Goal: Transaction & Acquisition: Purchase product/service

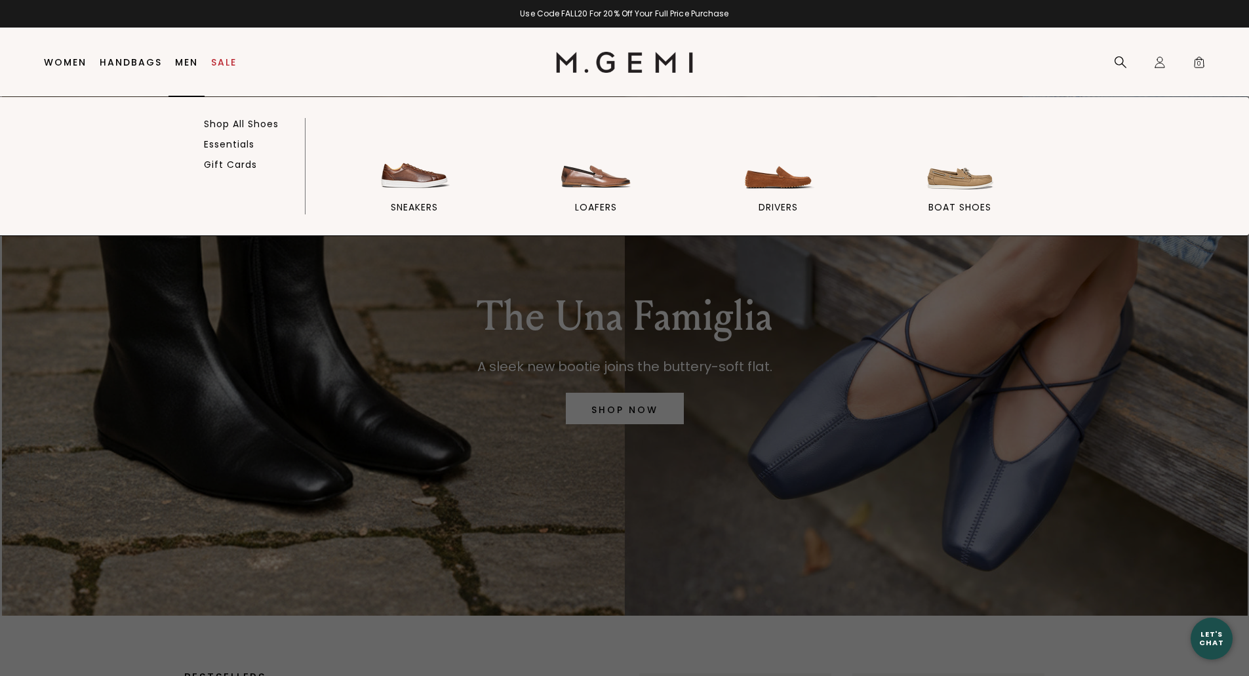
click at [186, 60] on link "Men" at bounding box center [186, 62] width 23 height 10
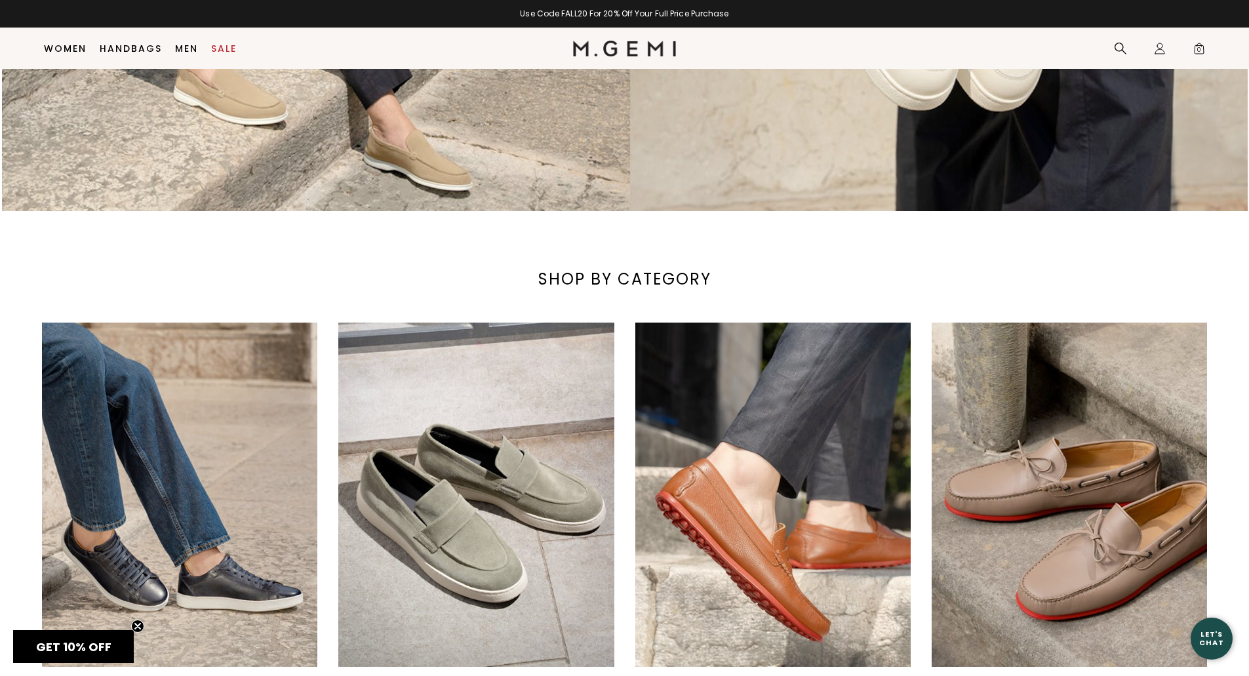
scroll to position [563, 0]
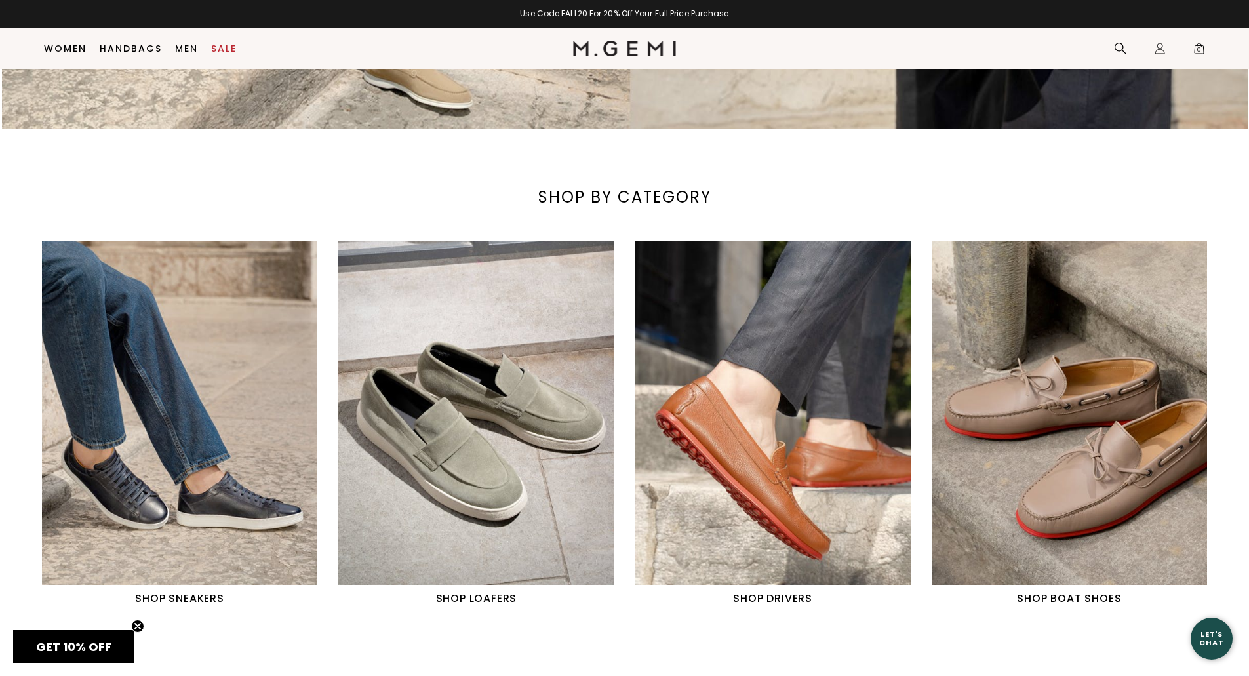
click at [208, 483] on img "1 / 4" at bounding box center [179, 413] width 275 height 344
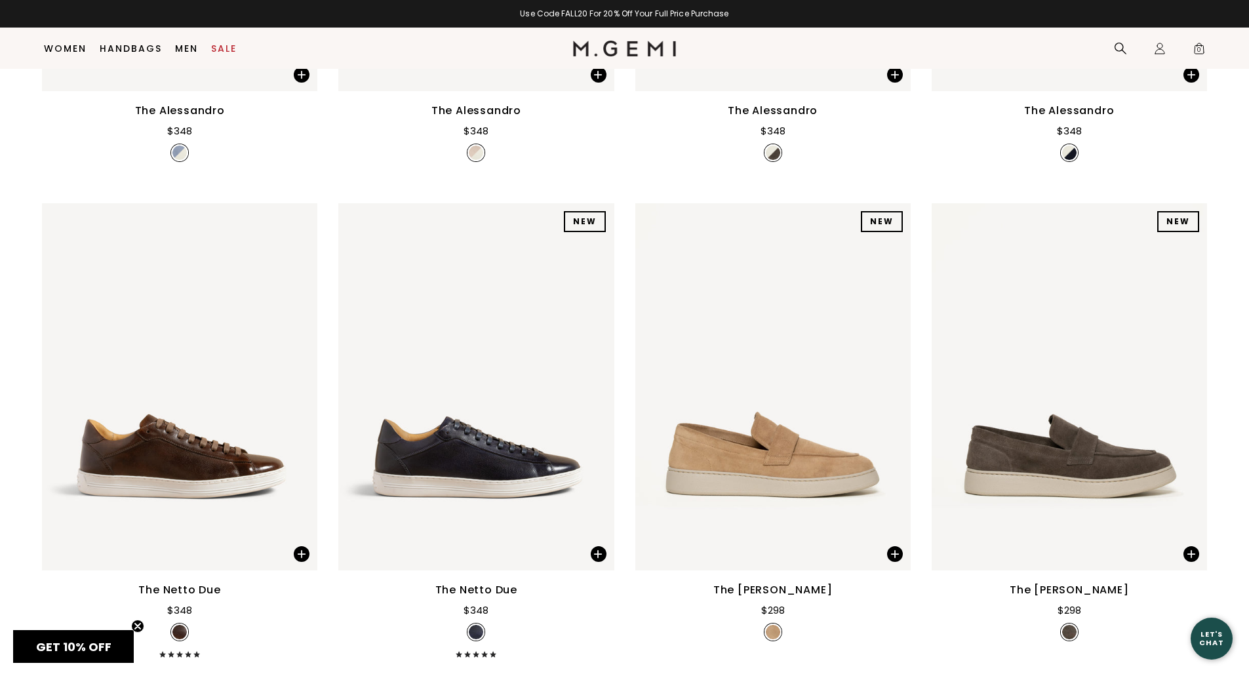
scroll to position [1612, 0]
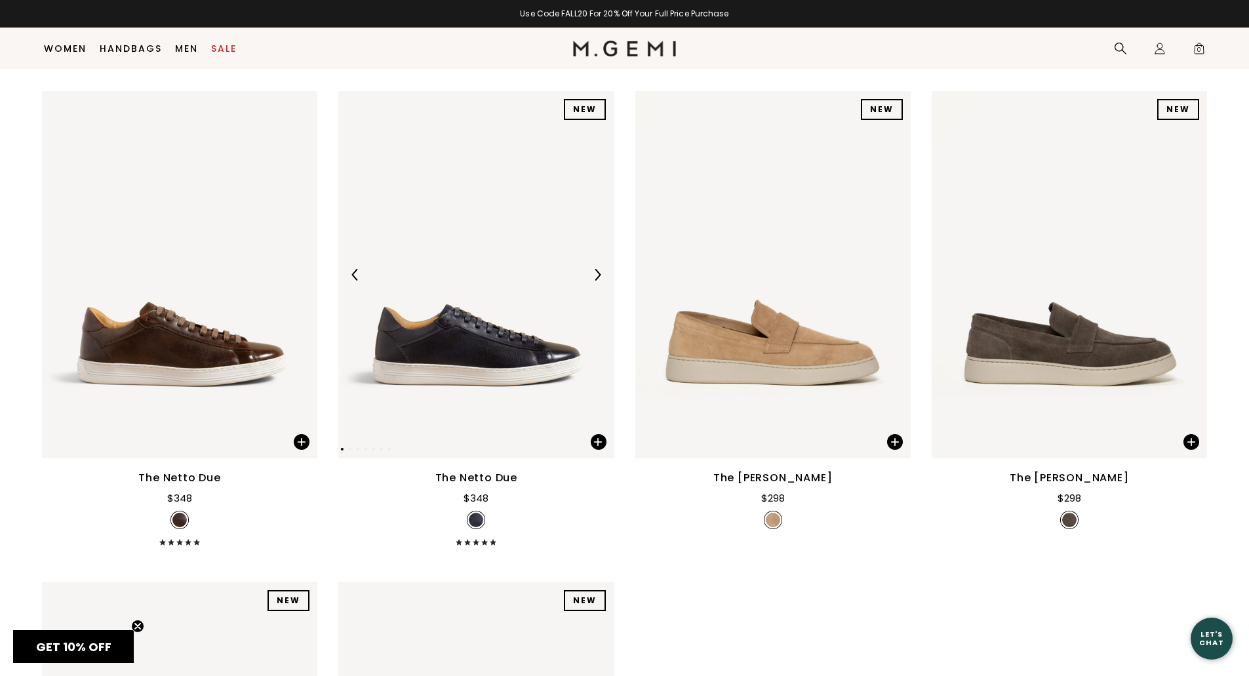
click at [471, 357] on img at bounding box center [475, 274] width 275 height 367
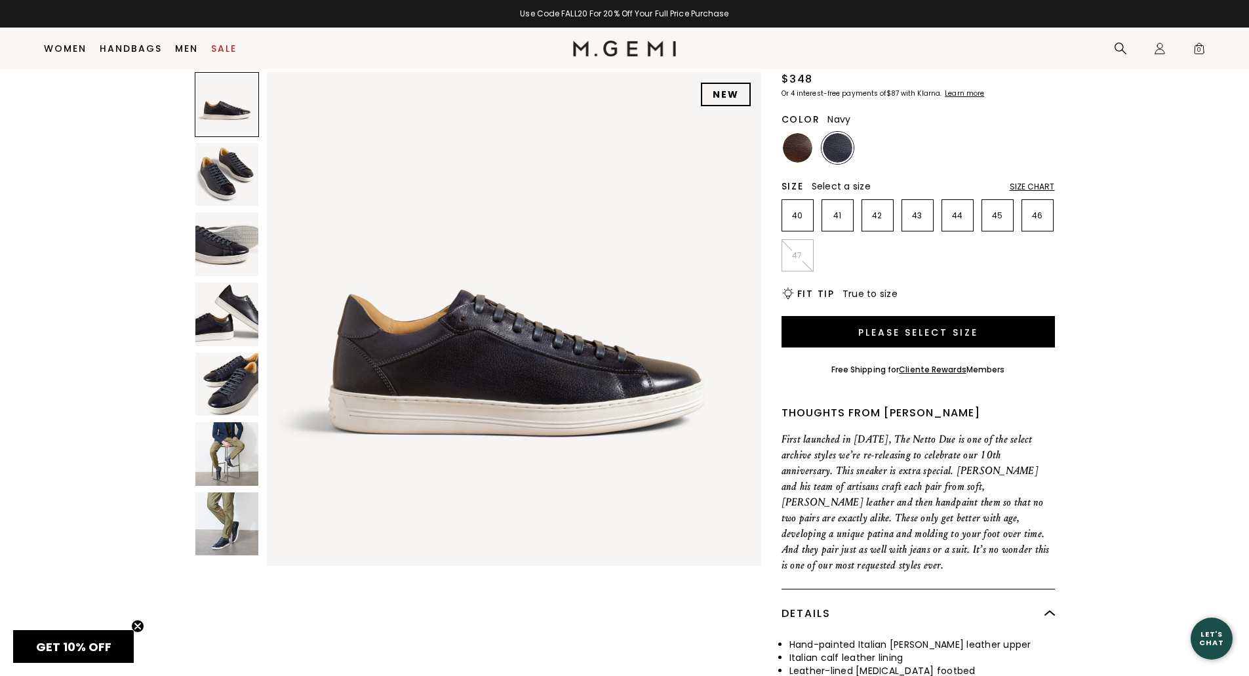
scroll to position [104, 0]
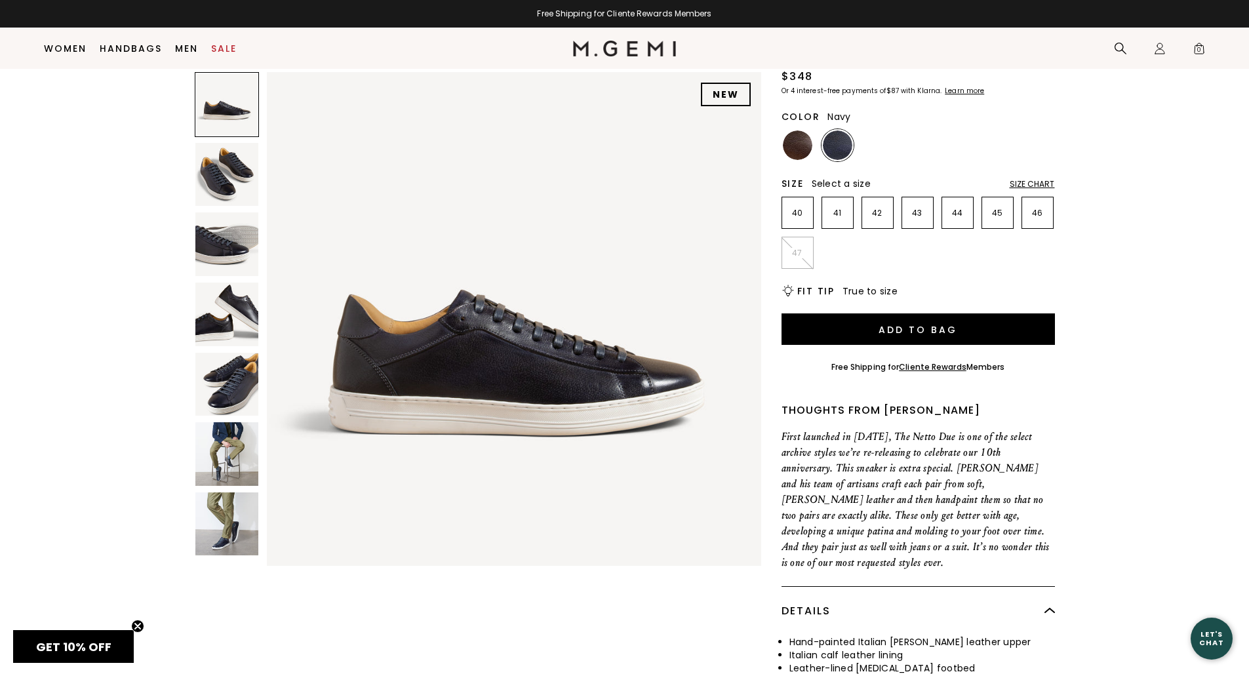
click at [247, 380] on img at bounding box center [227, 385] width 64 height 64
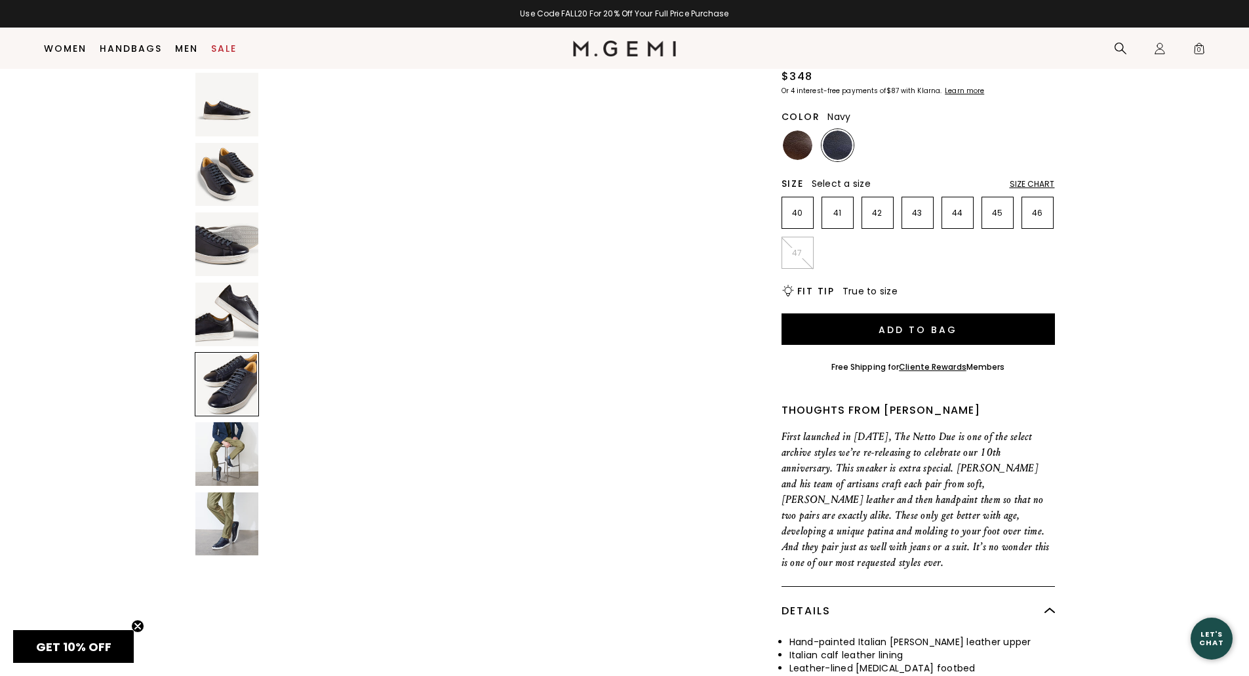
scroll to position [1924, 0]
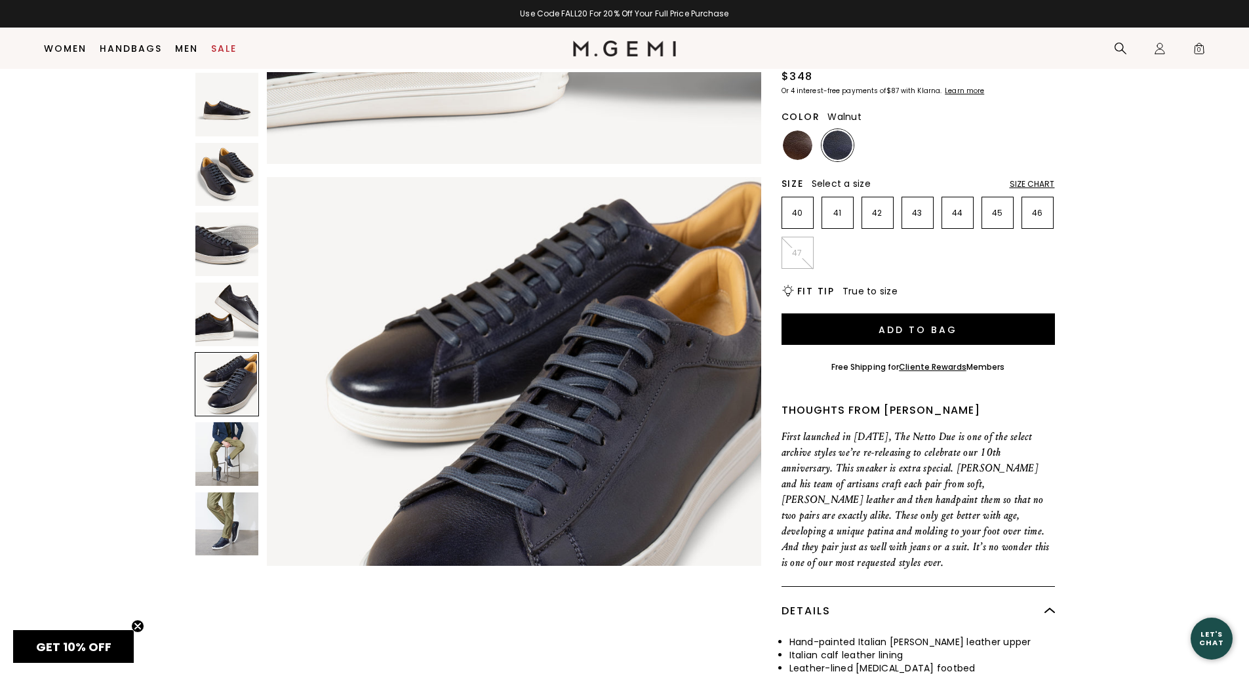
click at [794, 147] on img at bounding box center [798, 145] width 30 height 30
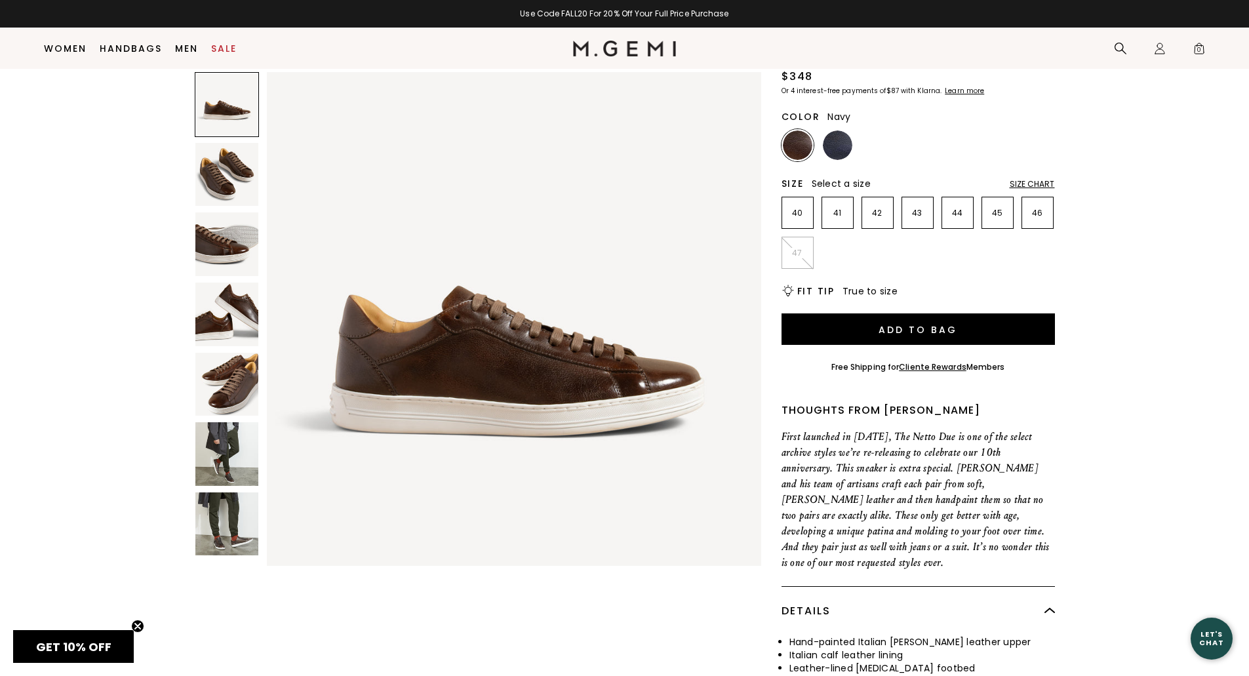
click at [842, 140] on img at bounding box center [838, 145] width 30 height 30
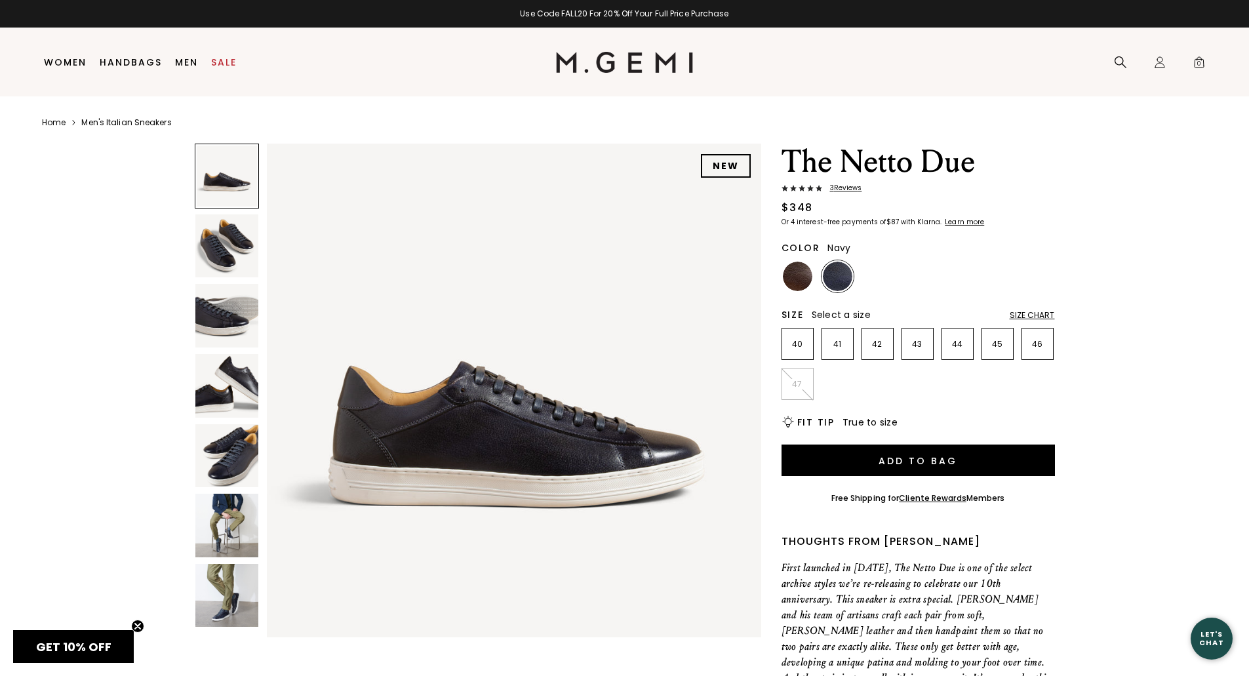
click at [229, 595] on img at bounding box center [227, 596] width 64 height 64
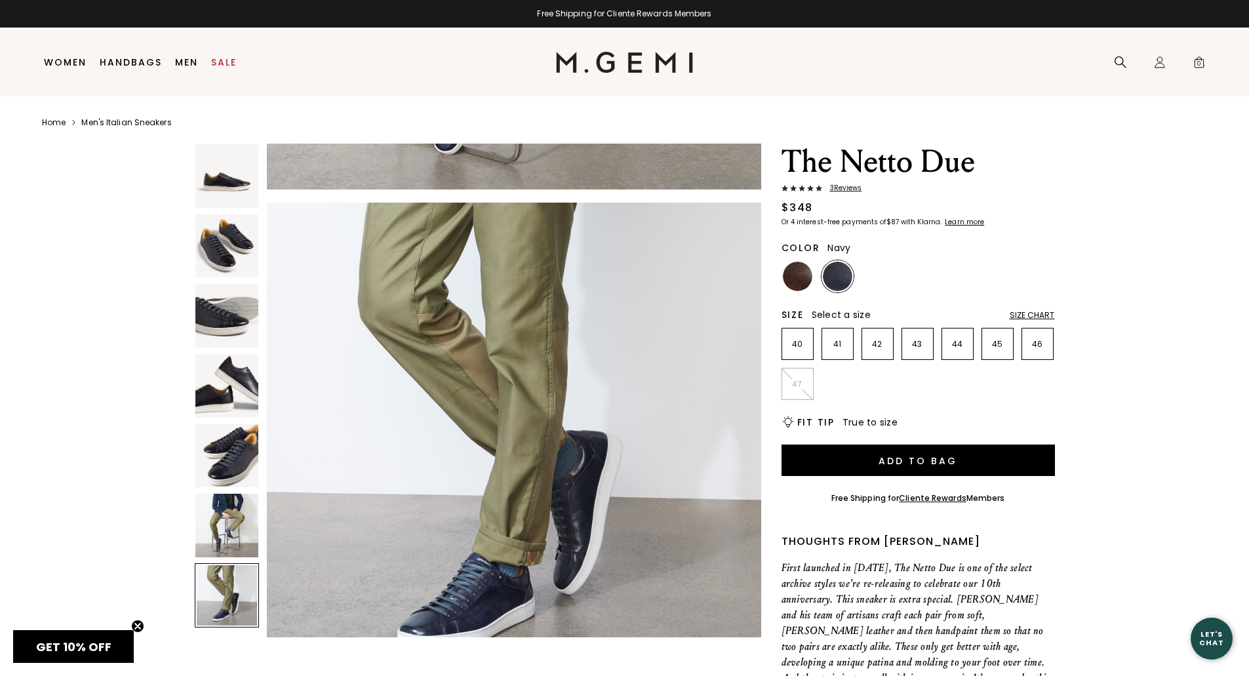
click at [217, 519] on img at bounding box center [227, 526] width 64 height 64
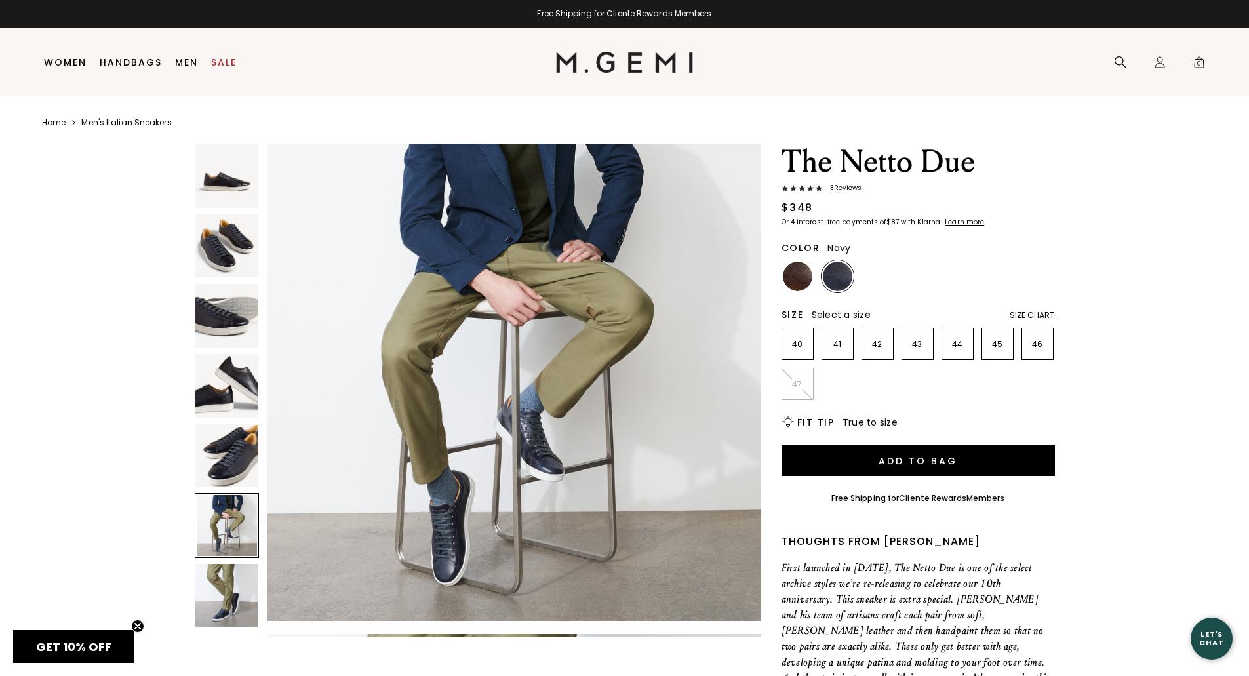
scroll to position [2486, 0]
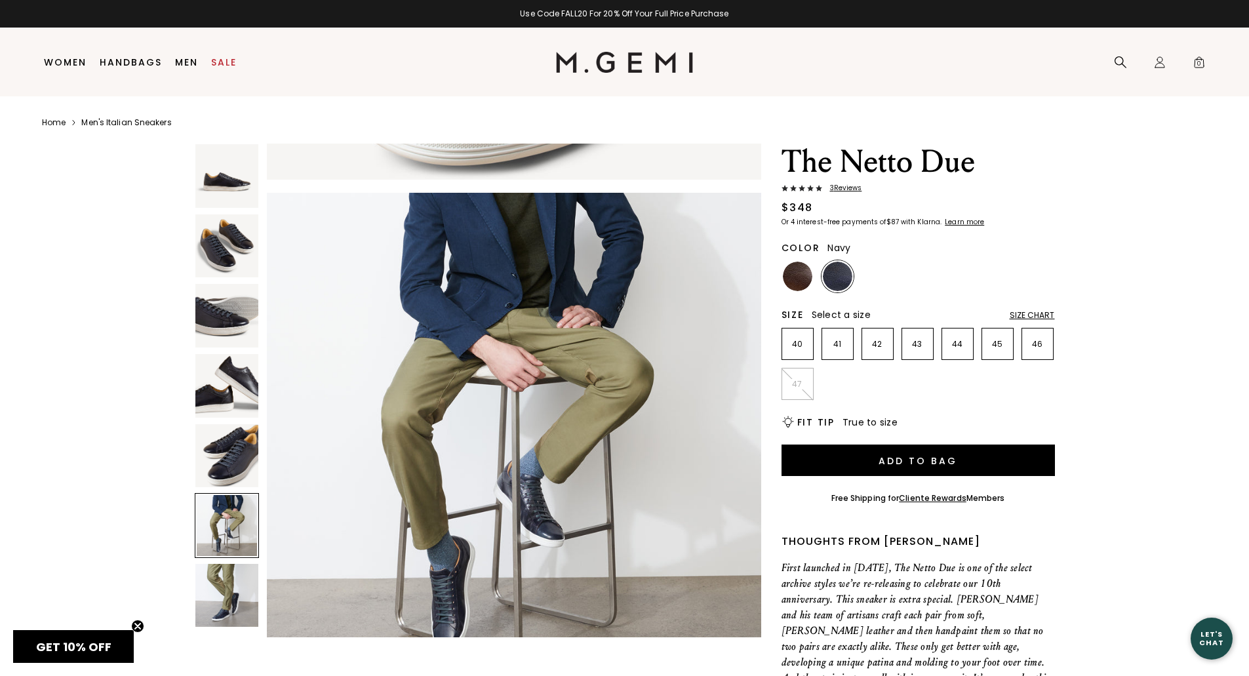
click at [230, 454] on img at bounding box center [227, 456] width 64 height 64
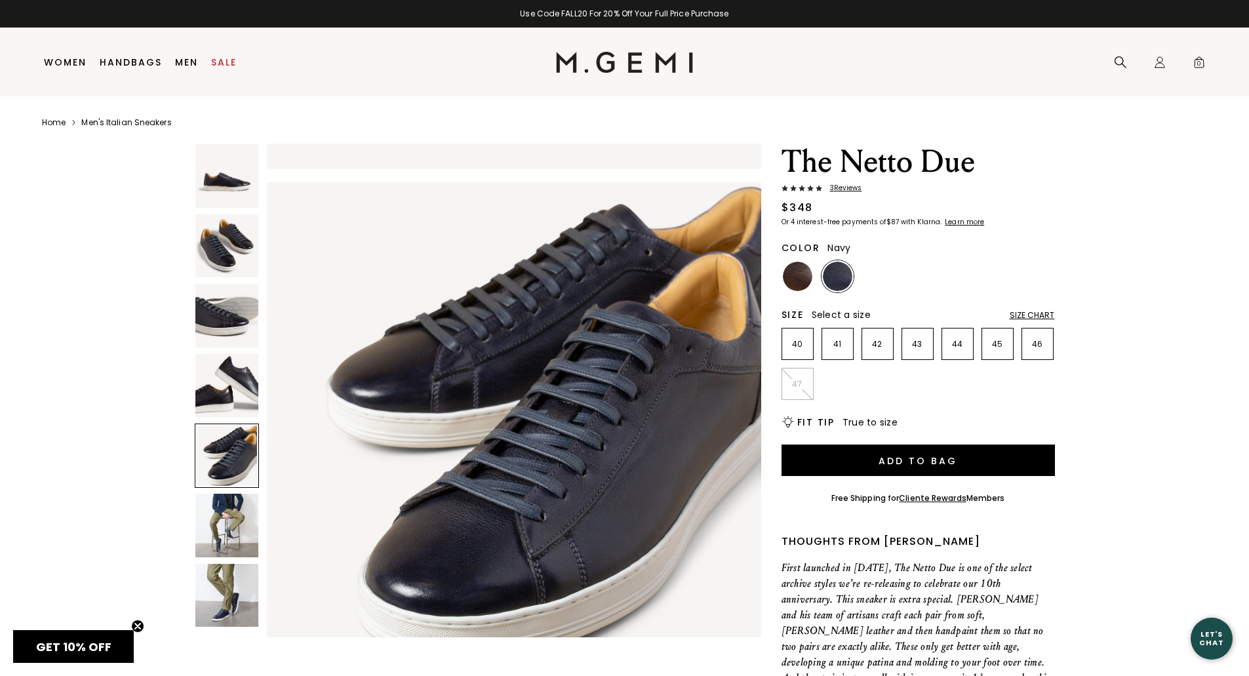
scroll to position [1989, 0]
click at [231, 391] on img at bounding box center [227, 386] width 64 height 64
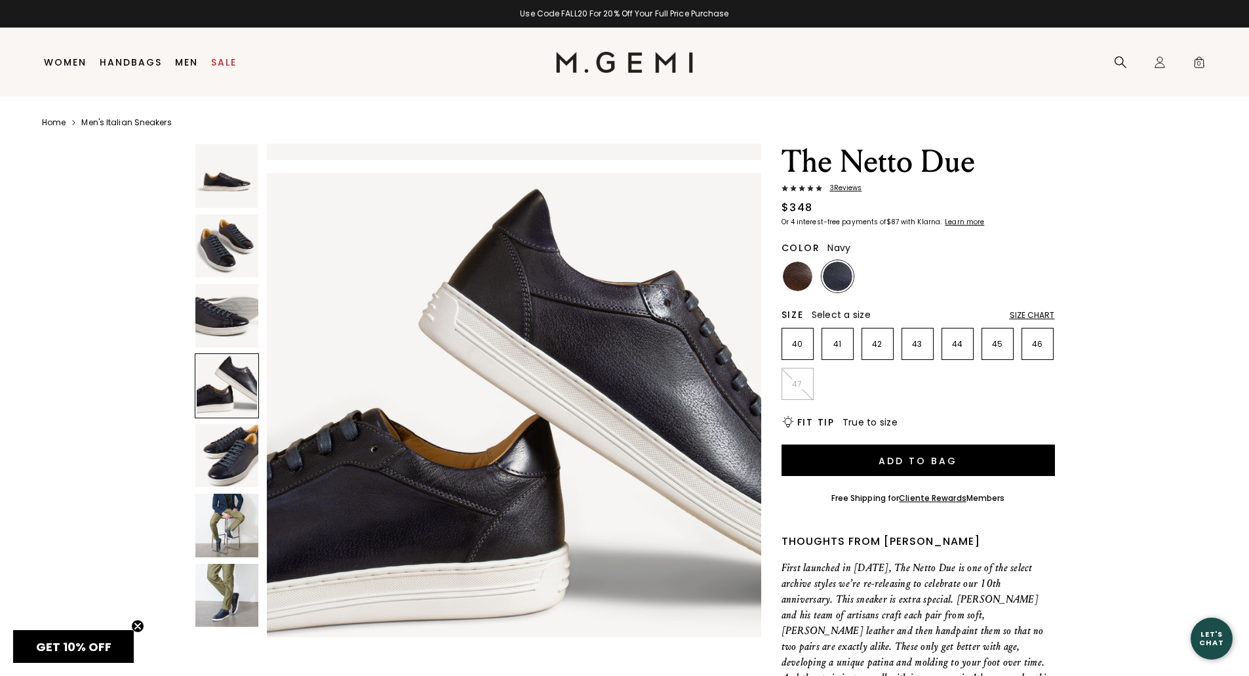
click at [230, 319] on img at bounding box center [227, 316] width 64 height 64
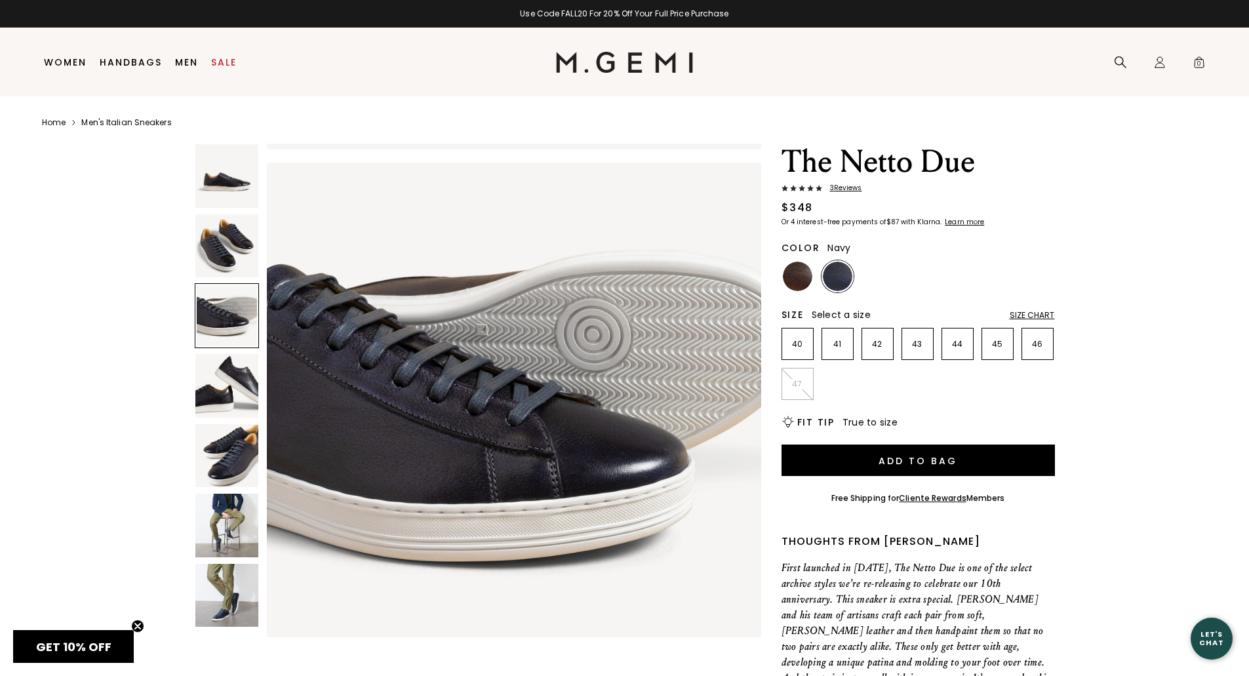
scroll to position [995, 0]
click at [226, 241] on img at bounding box center [227, 246] width 64 height 64
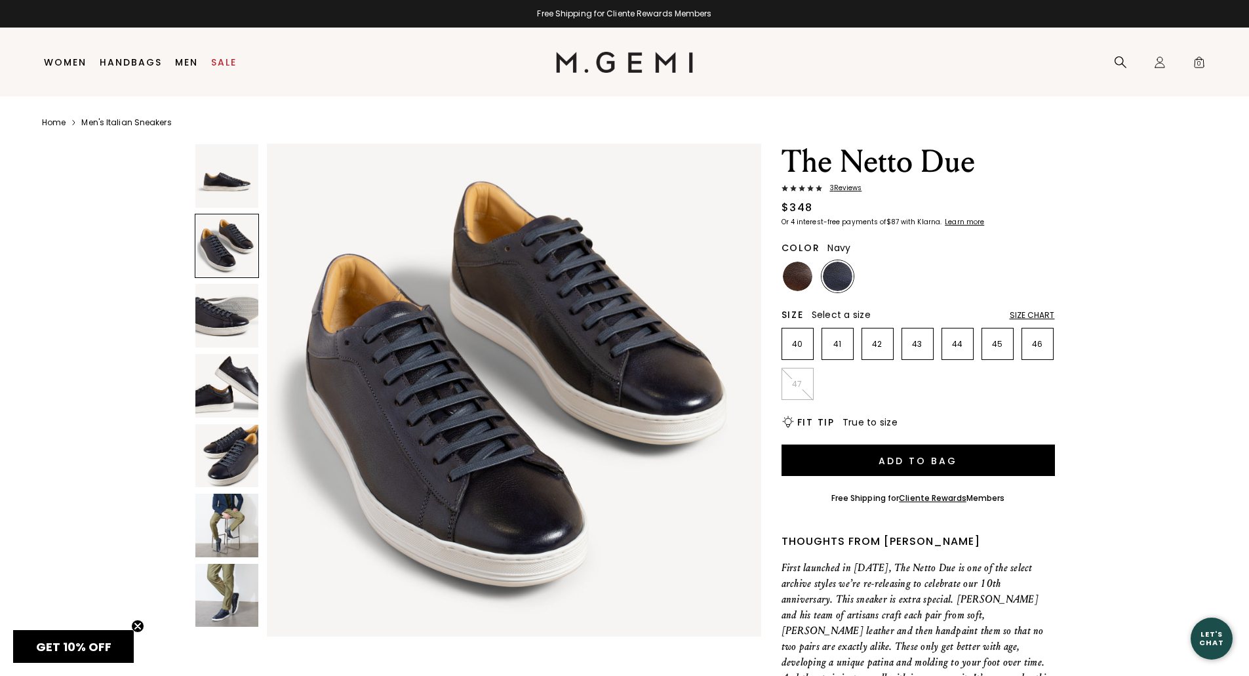
scroll to position [497, 0]
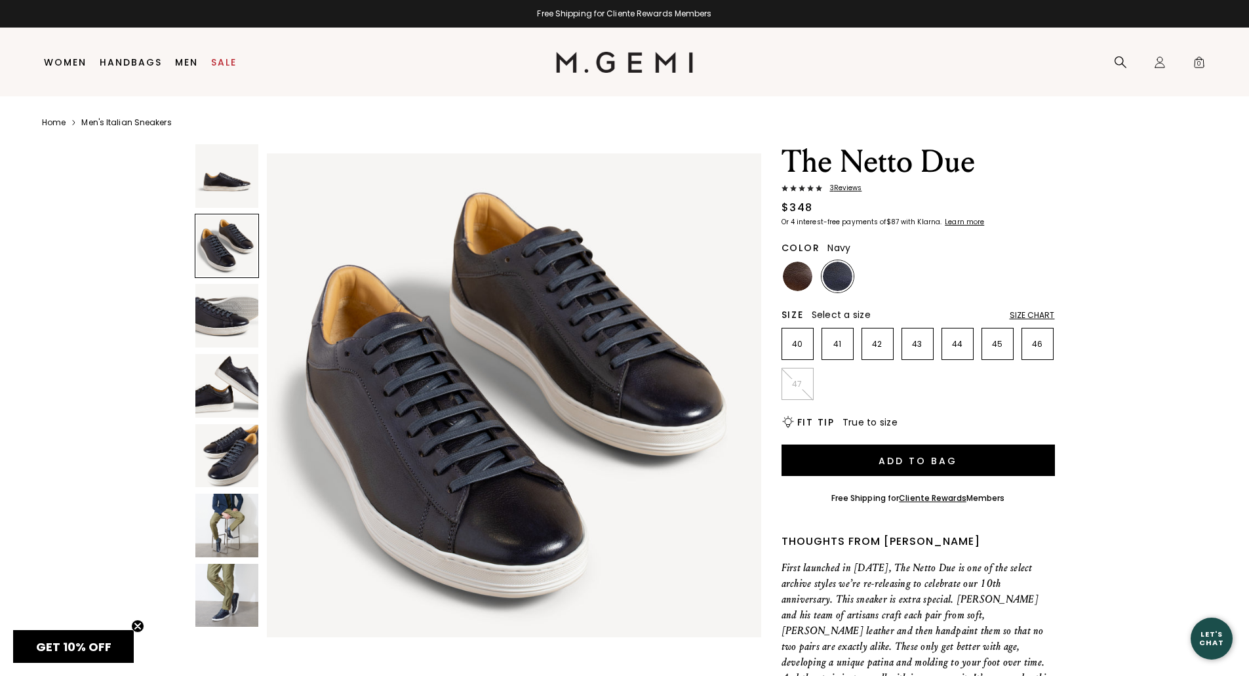
click at [225, 187] on img at bounding box center [227, 176] width 64 height 64
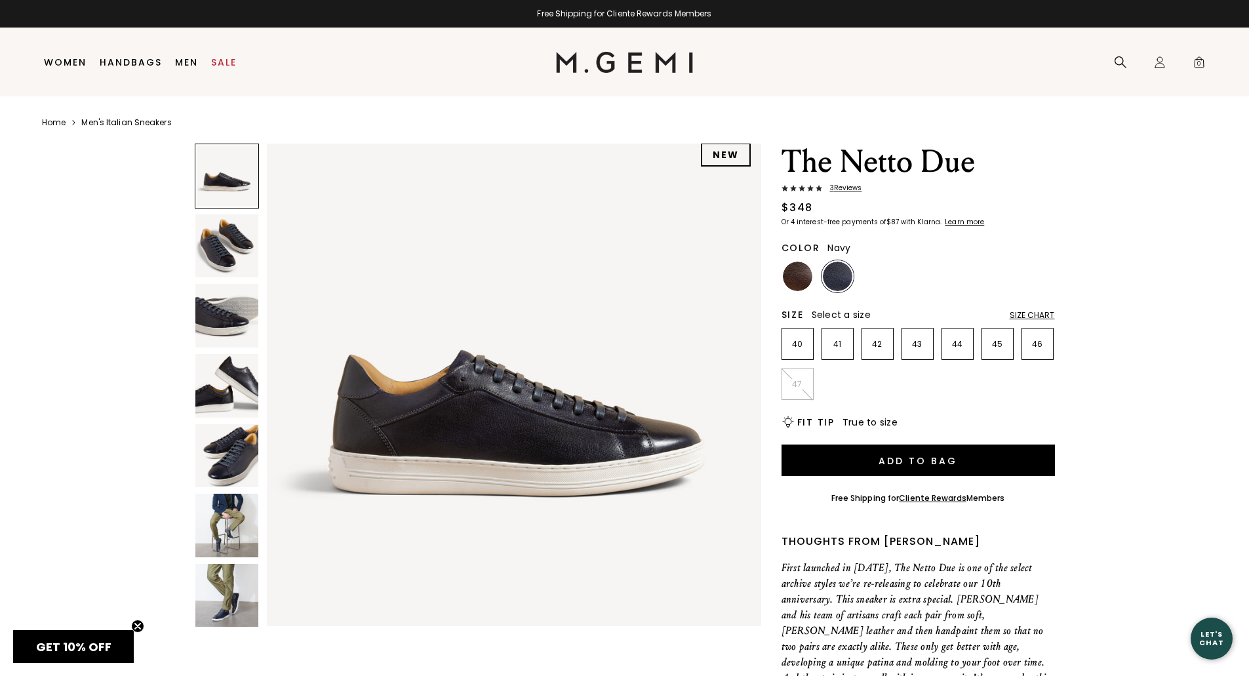
scroll to position [0, 0]
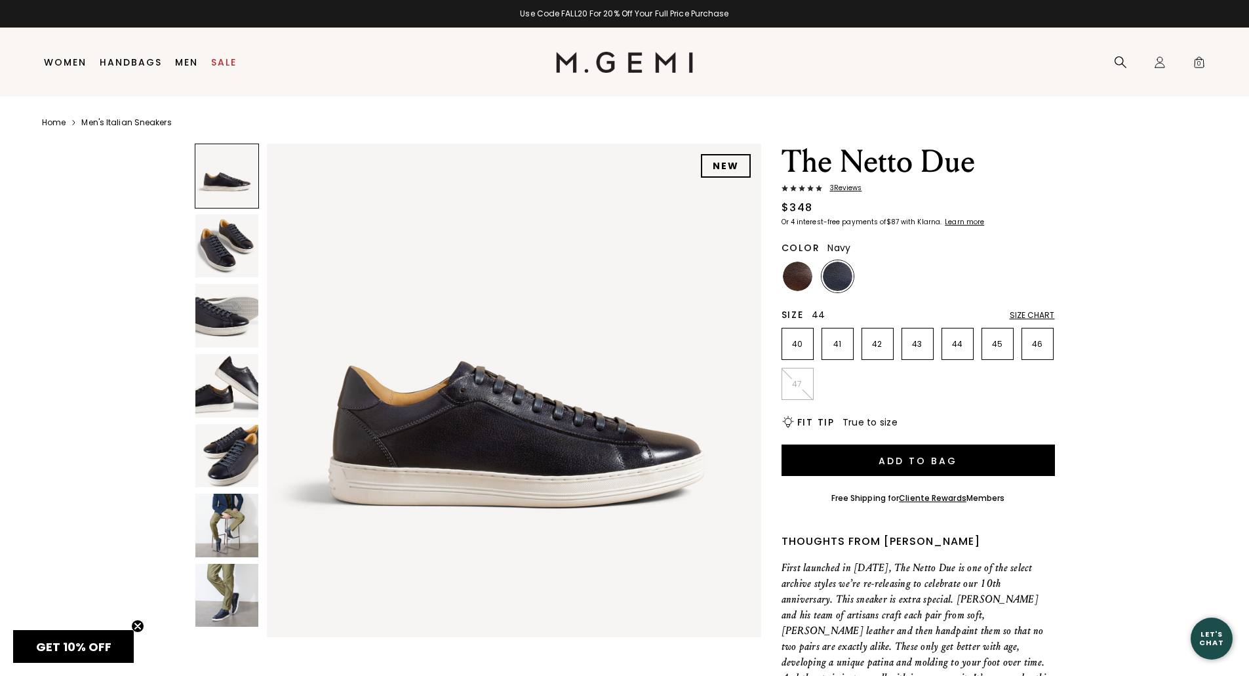
click at [953, 341] on p "44" at bounding box center [957, 344] width 31 height 10
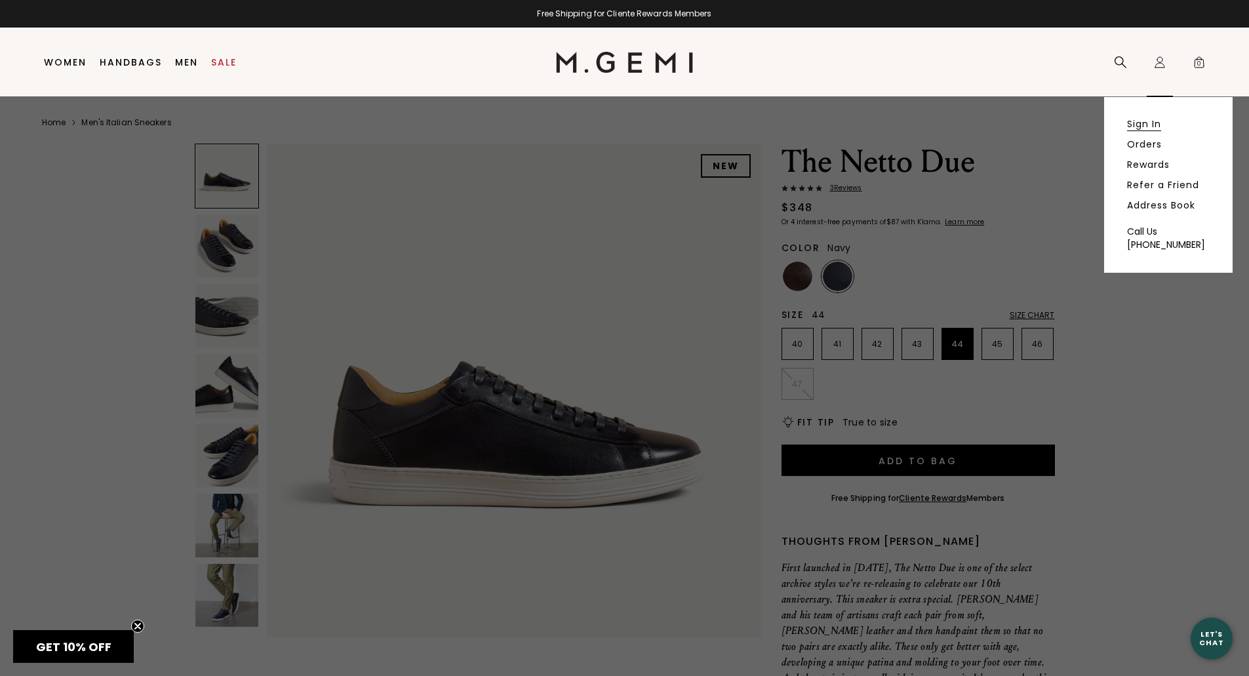
click at [1148, 126] on link "Sign In" at bounding box center [1144, 124] width 34 height 12
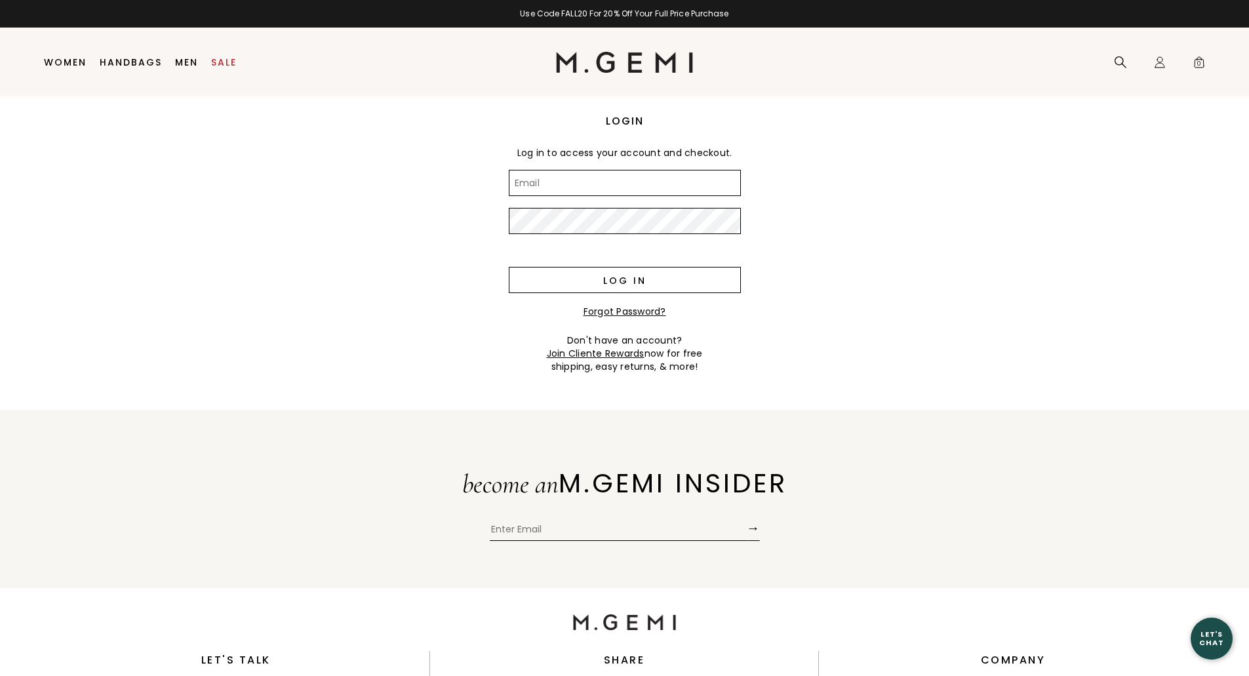
type input "jadiaz2@hotmail.com"
click at [640, 273] on input "Log in" at bounding box center [625, 280] width 232 height 26
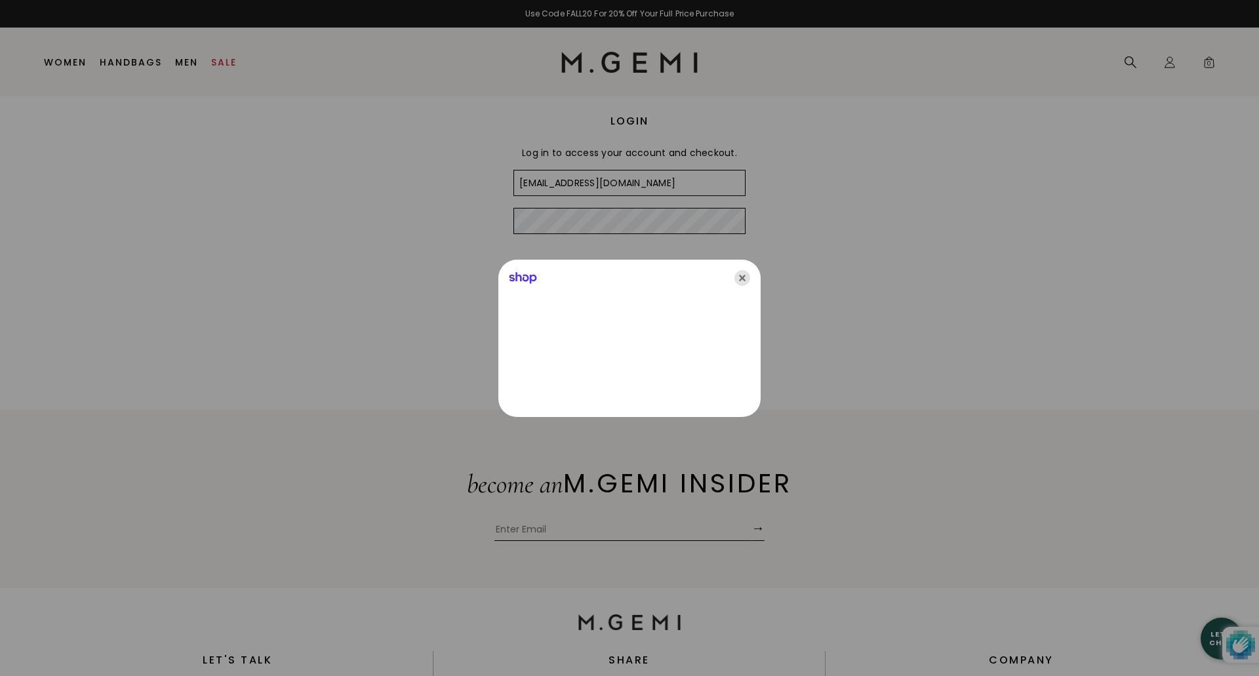
click at [742, 275] on icon "Close" at bounding box center [742, 278] width 16 height 16
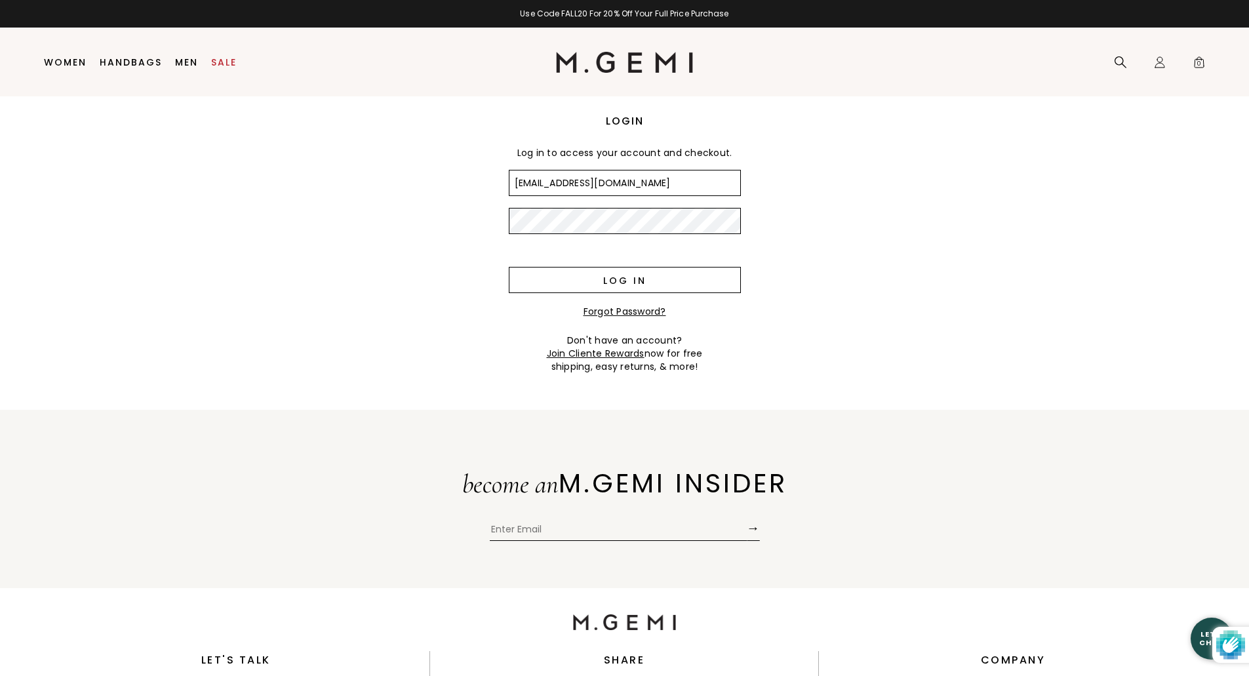
click at [644, 285] on input "Log in" at bounding box center [625, 280] width 232 height 26
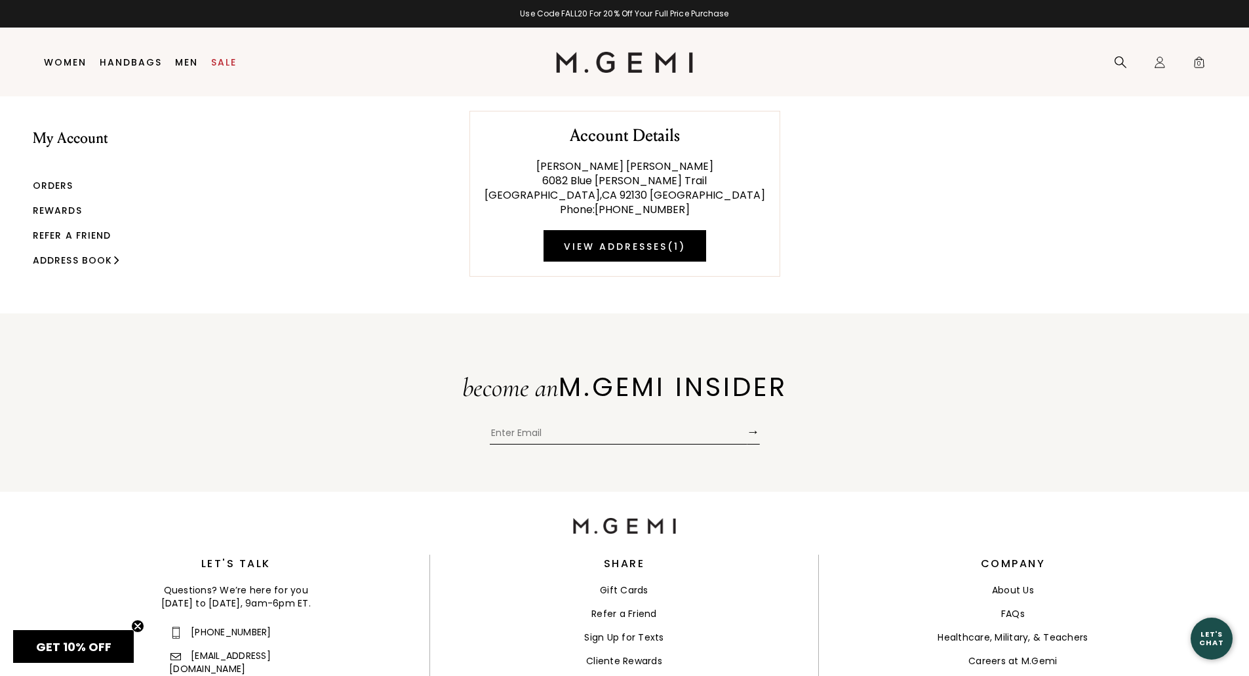
click at [60, 183] on link "Orders" at bounding box center [53, 185] width 41 height 13
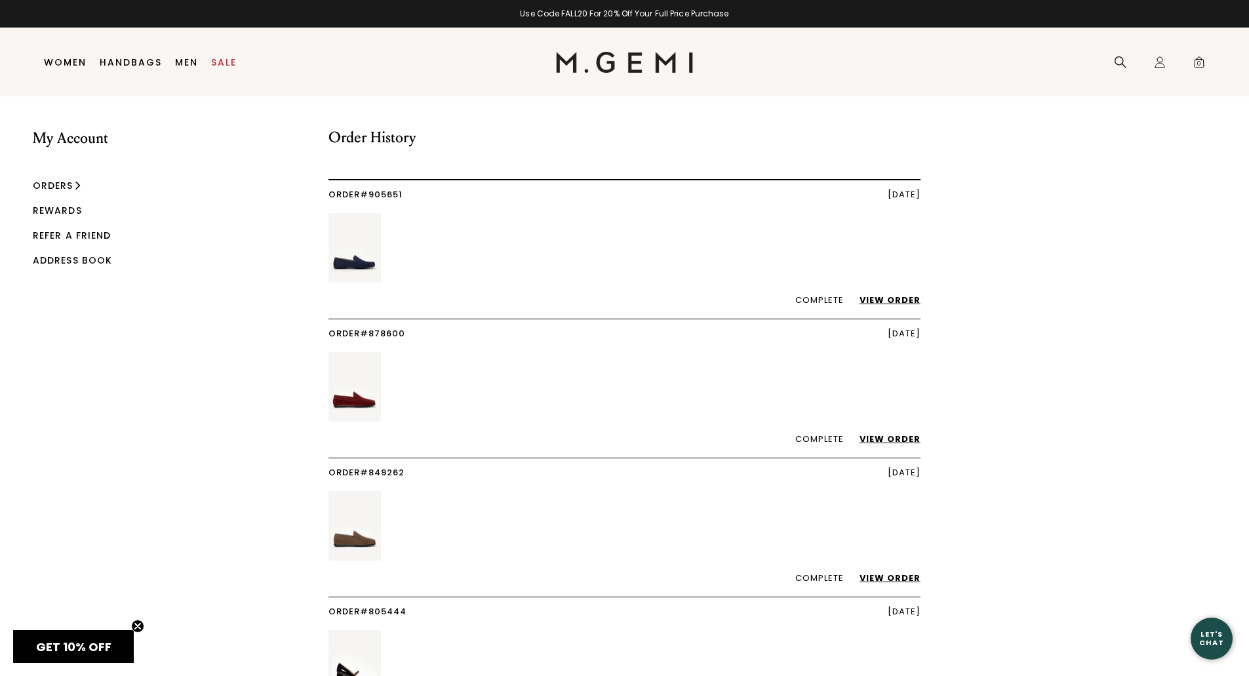
click at [888, 294] on link "View Order" at bounding box center [883, 300] width 74 height 12
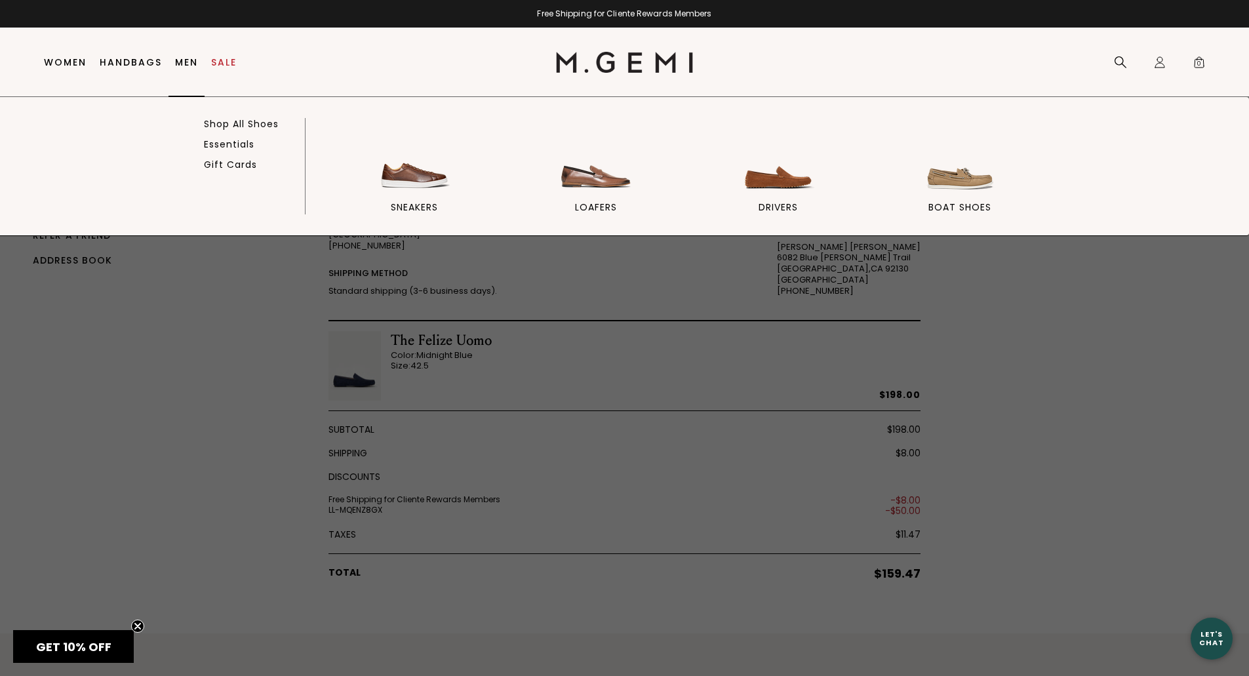
click at [184, 64] on link "Men" at bounding box center [186, 62] width 23 height 10
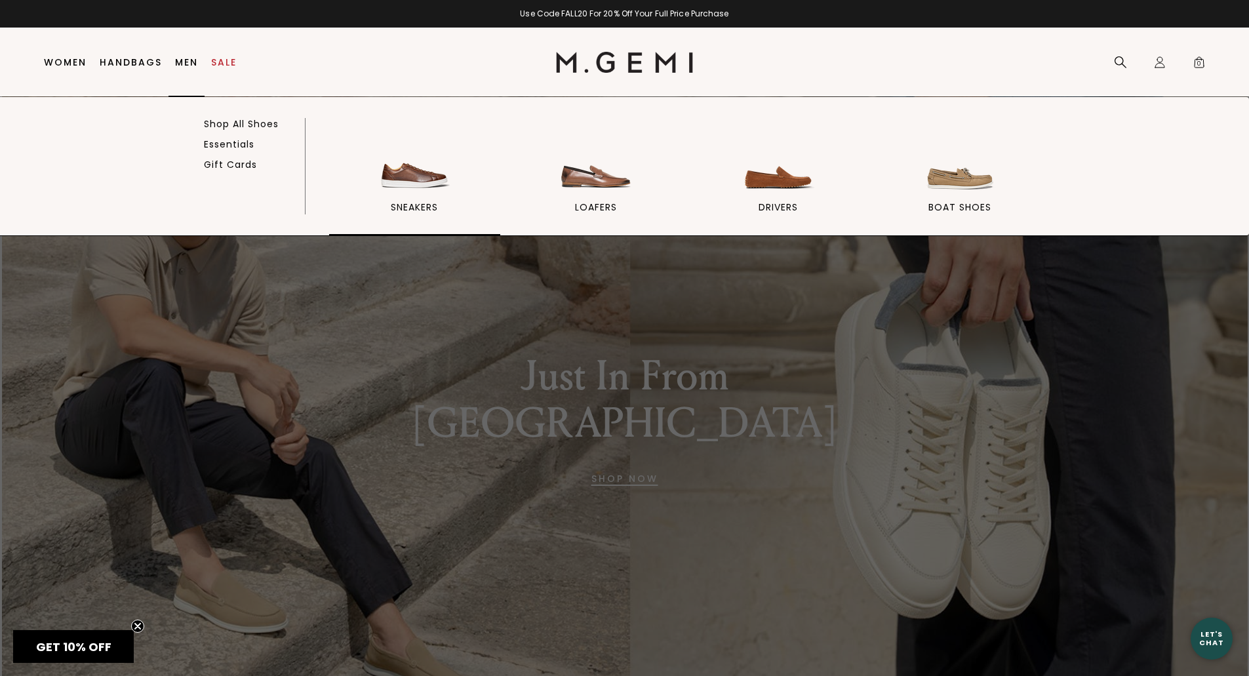
click at [421, 191] on img at bounding box center [414, 157] width 73 height 73
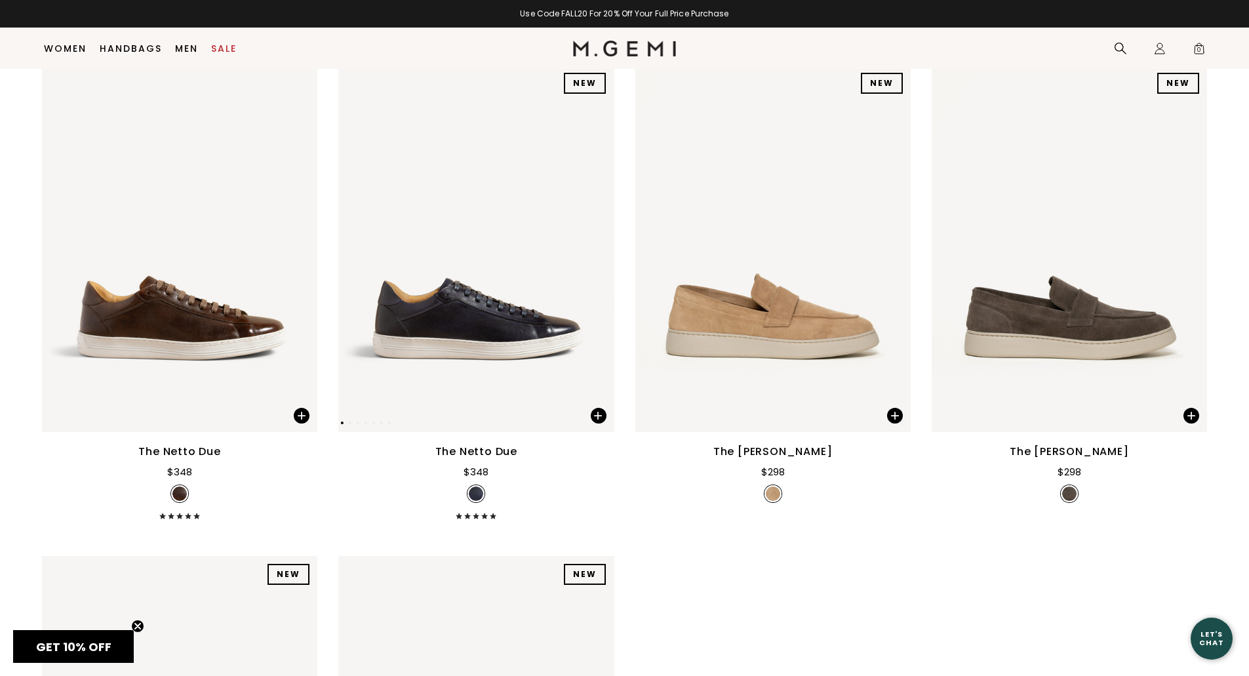
scroll to position [1677, 0]
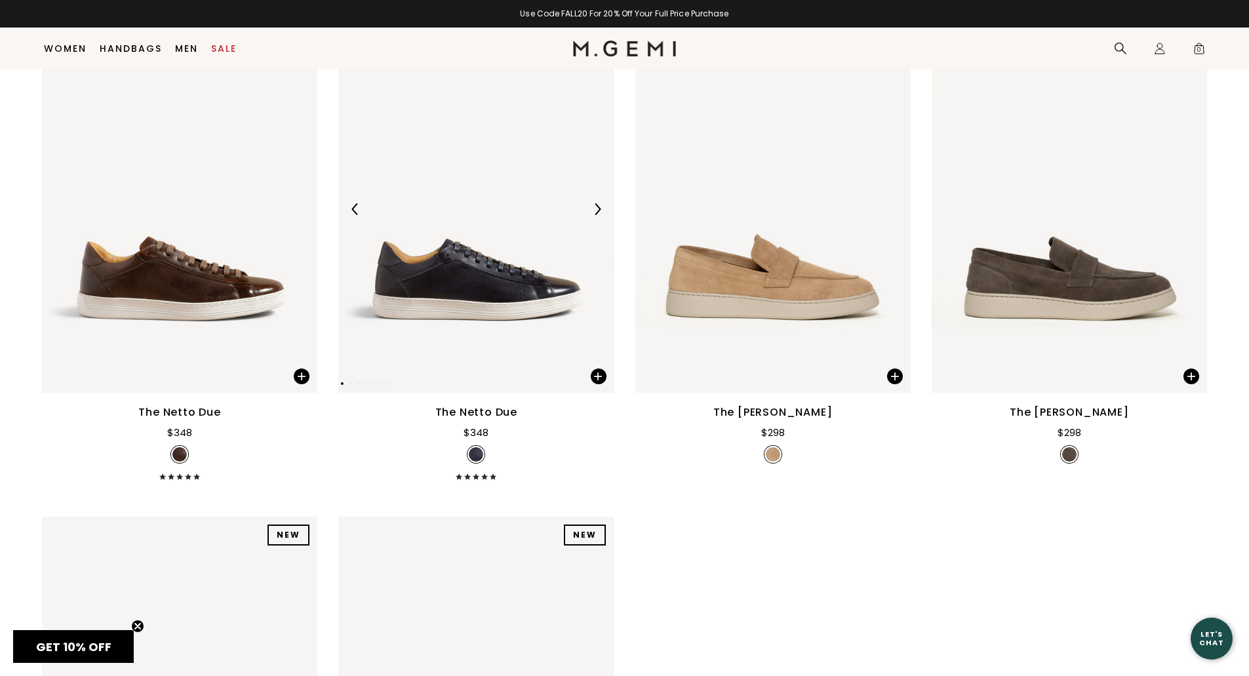
click at [490, 298] on img at bounding box center [475, 209] width 275 height 367
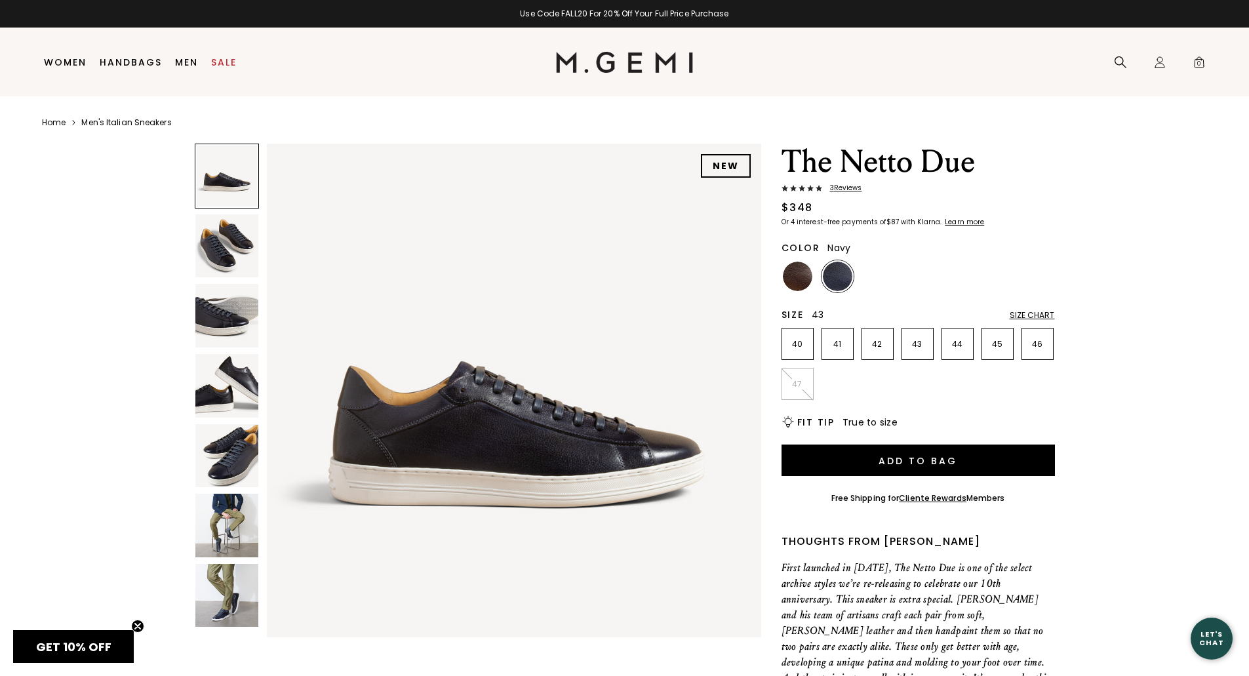
click at [925, 343] on p "43" at bounding box center [917, 344] width 31 height 10
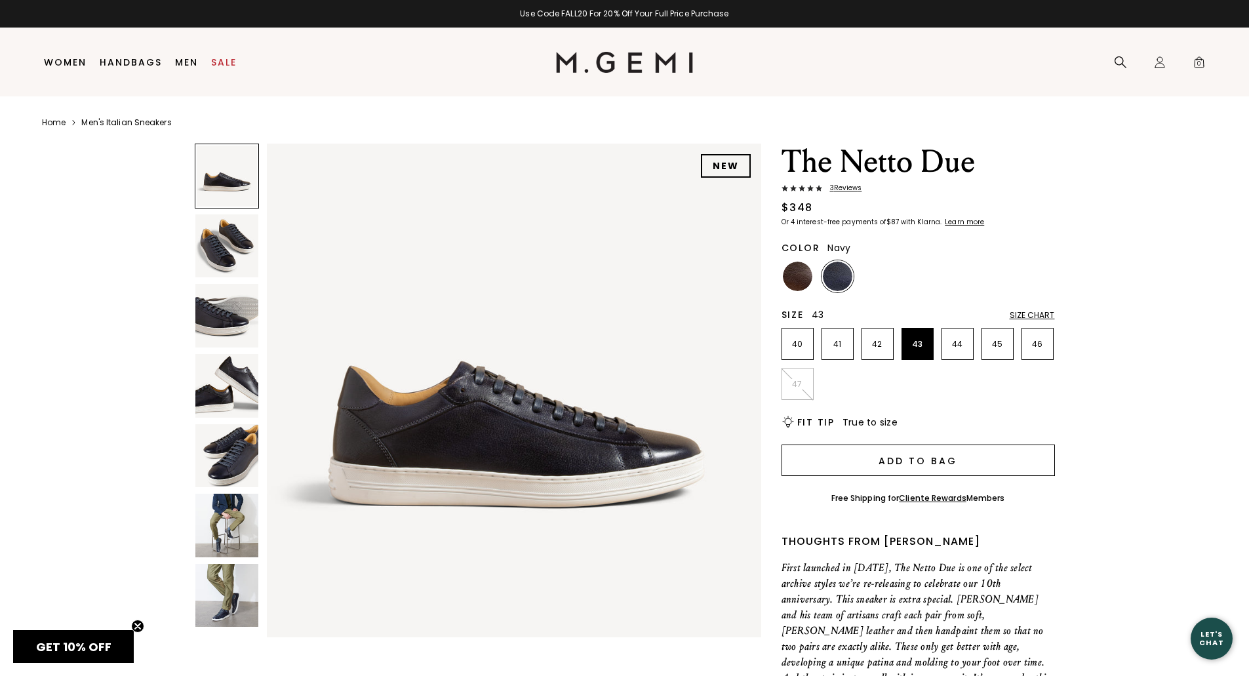
click at [946, 463] on button "Add to Bag" at bounding box center [918, 460] width 273 height 31
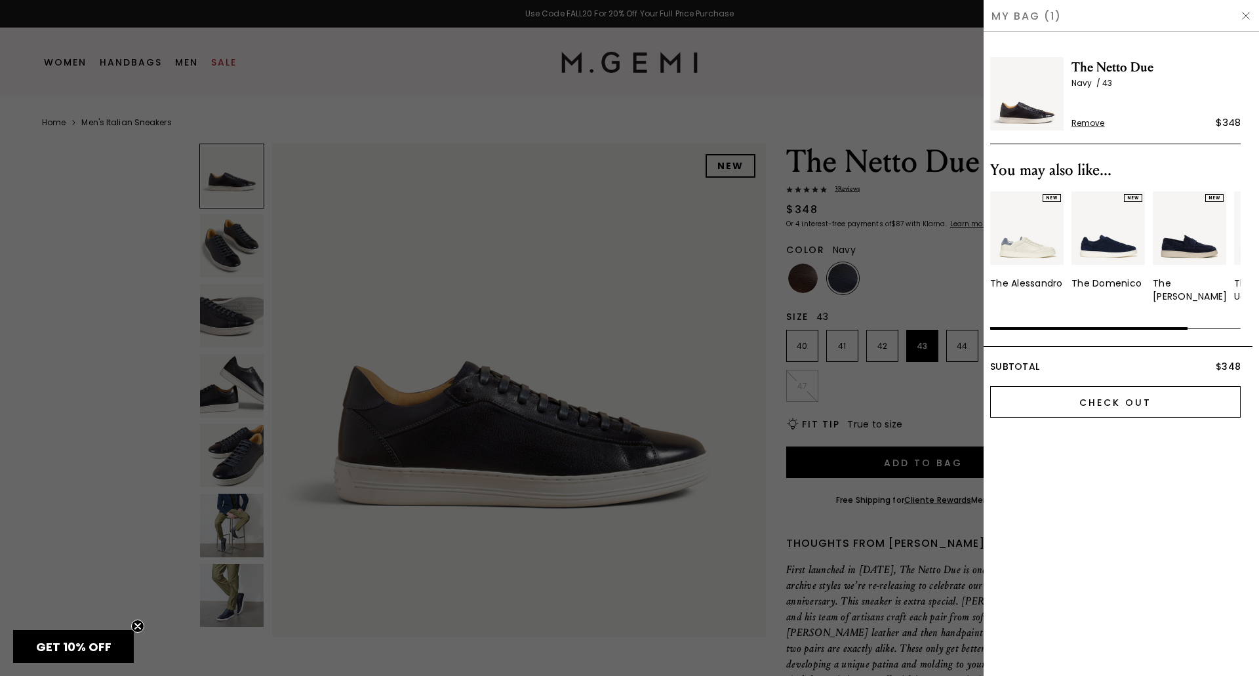
click at [1088, 395] on input "Check Out" at bounding box center [1115, 401] width 250 height 31
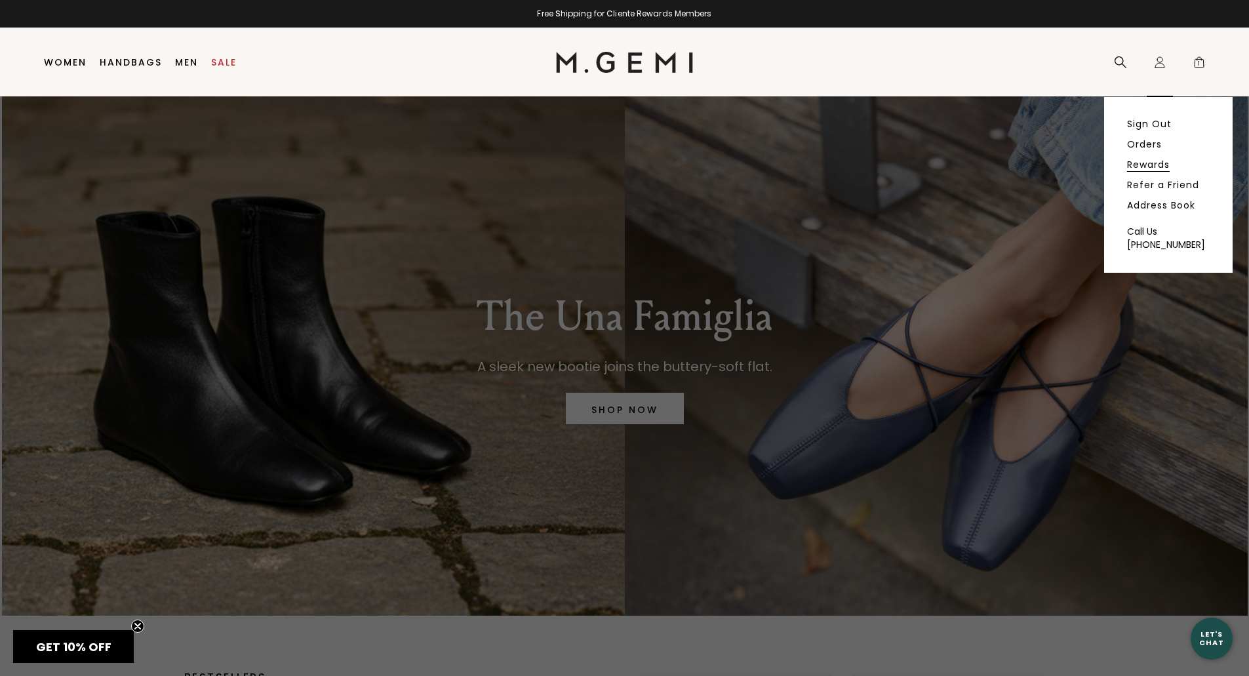
click at [1147, 159] on link "Rewards" at bounding box center [1148, 165] width 43 height 12
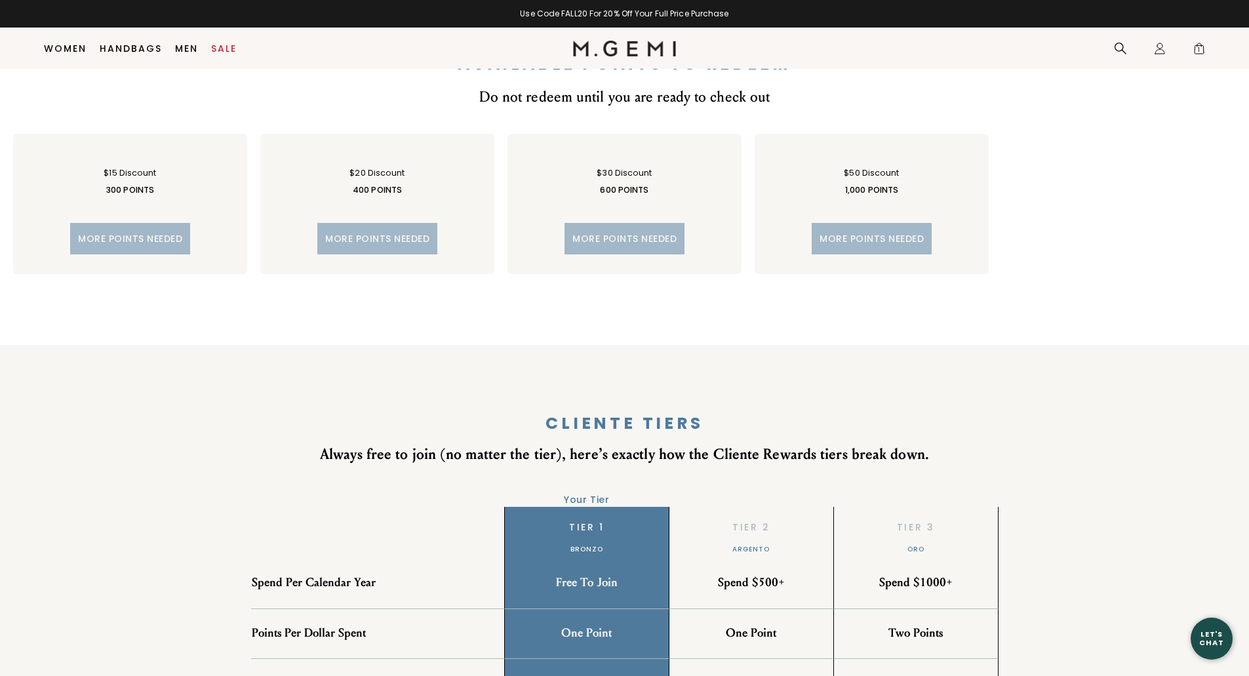
scroll to position [497, 0]
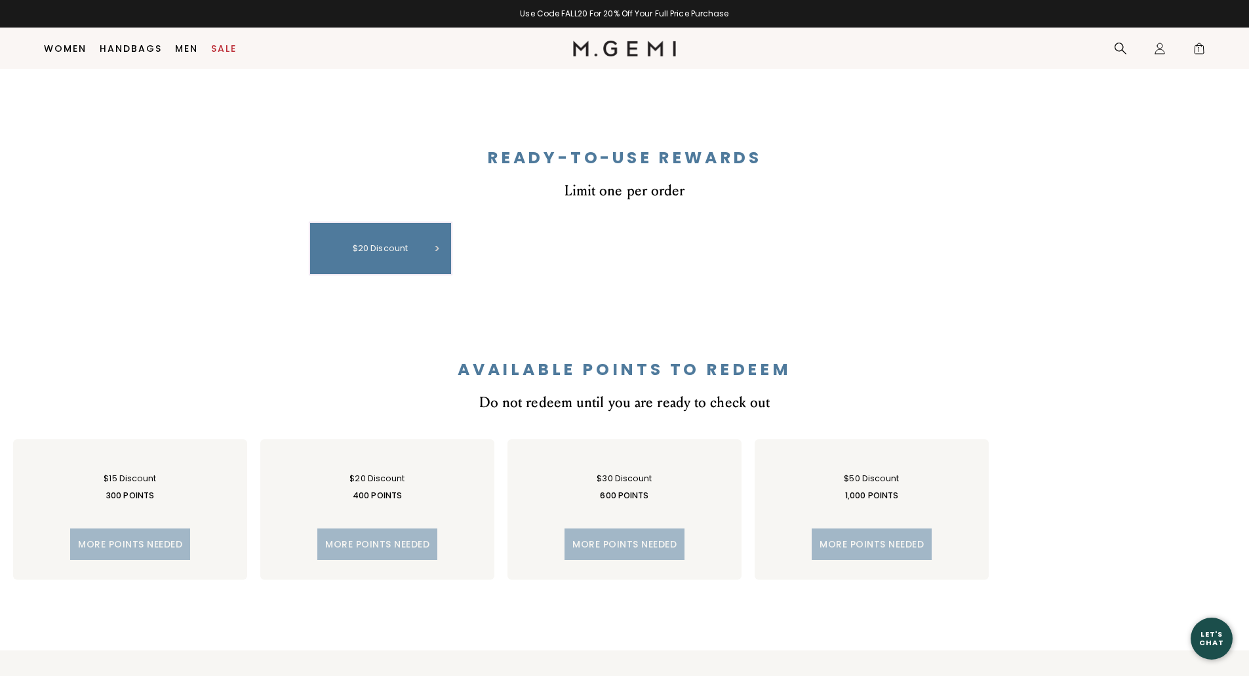
click at [424, 247] on div "$20 discount" at bounding box center [381, 248] width 128 height 38
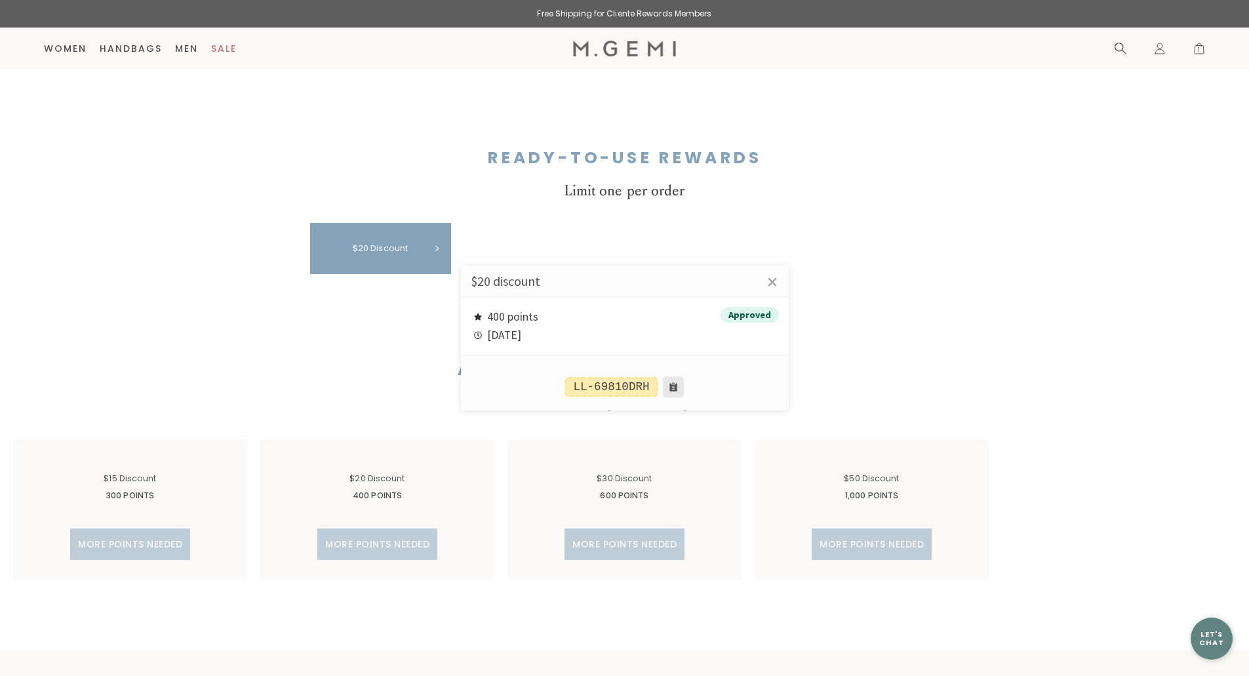
click at [668, 384] on button at bounding box center [673, 386] width 21 height 21
click at [1200, 49] on div at bounding box center [624, 338] width 1249 height 676
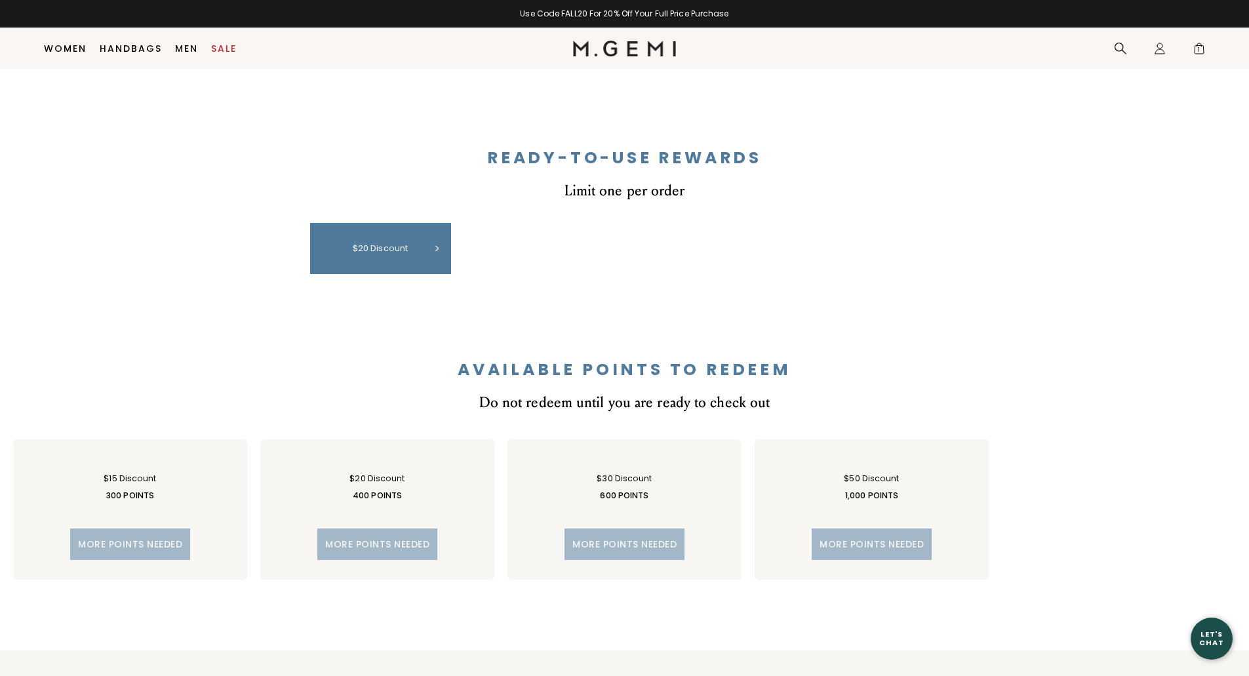
click at [1200, 49] on span "1" at bounding box center [1199, 51] width 13 height 13
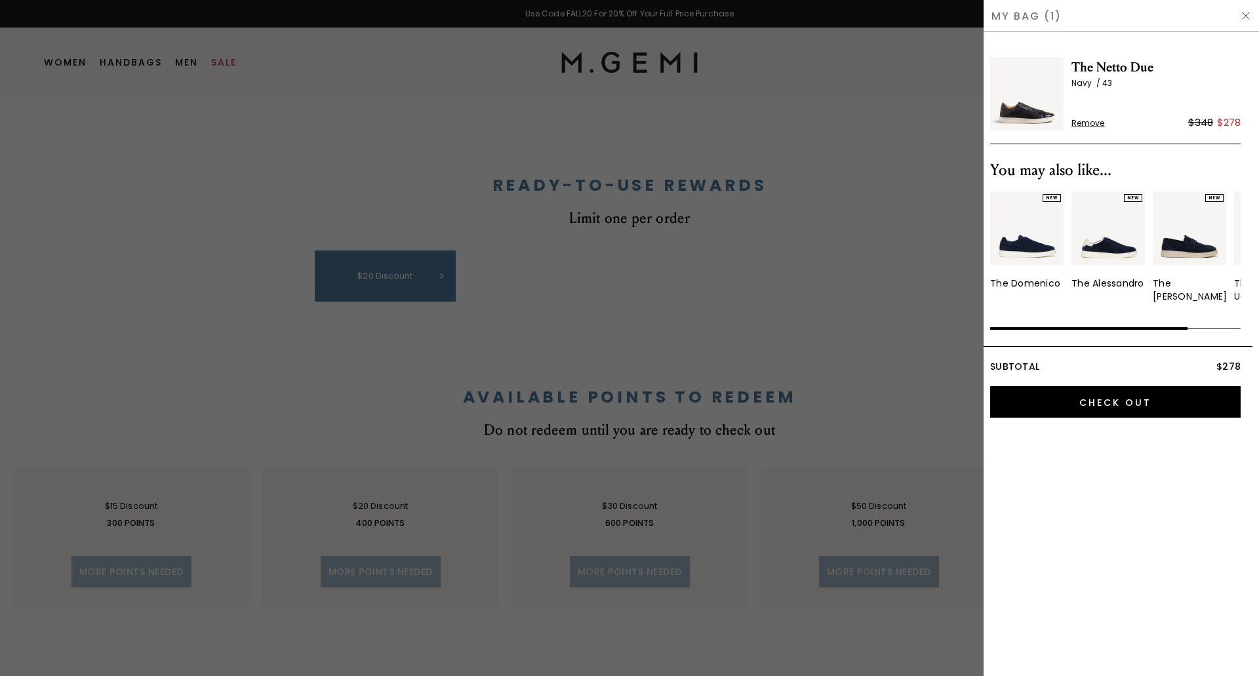
scroll to position [0, 0]
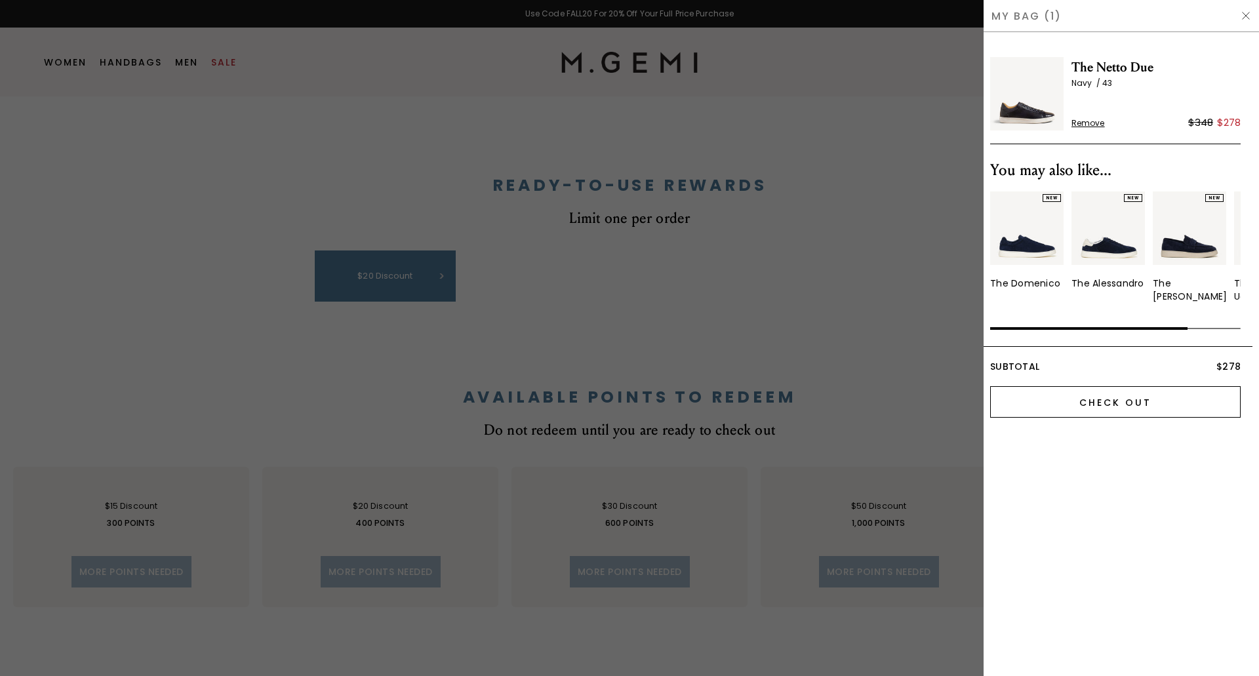
click at [1073, 395] on input "Check Out" at bounding box center [1115, 401] width 250 height 31
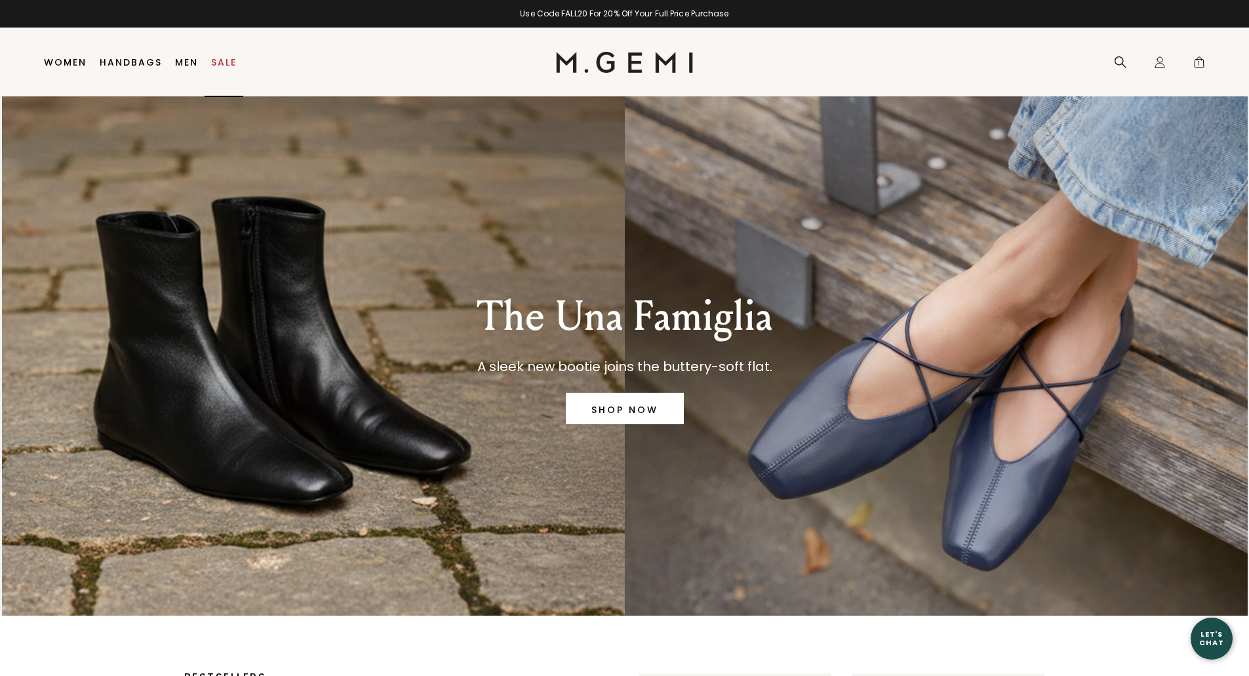
click at [225, 58] on link "Sale" at bounding box center [224, 62] width 26 height 10
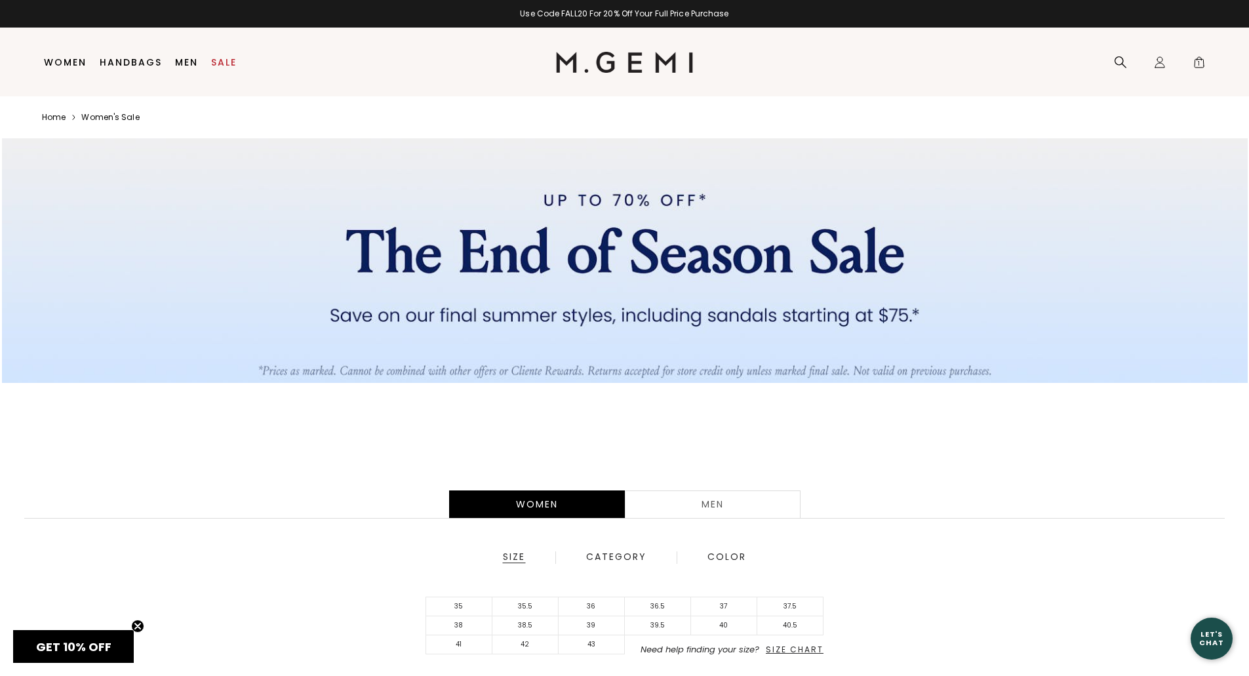
click at [751, 500] on div "Men" at bounding box center [713, 504] width 176 height 28
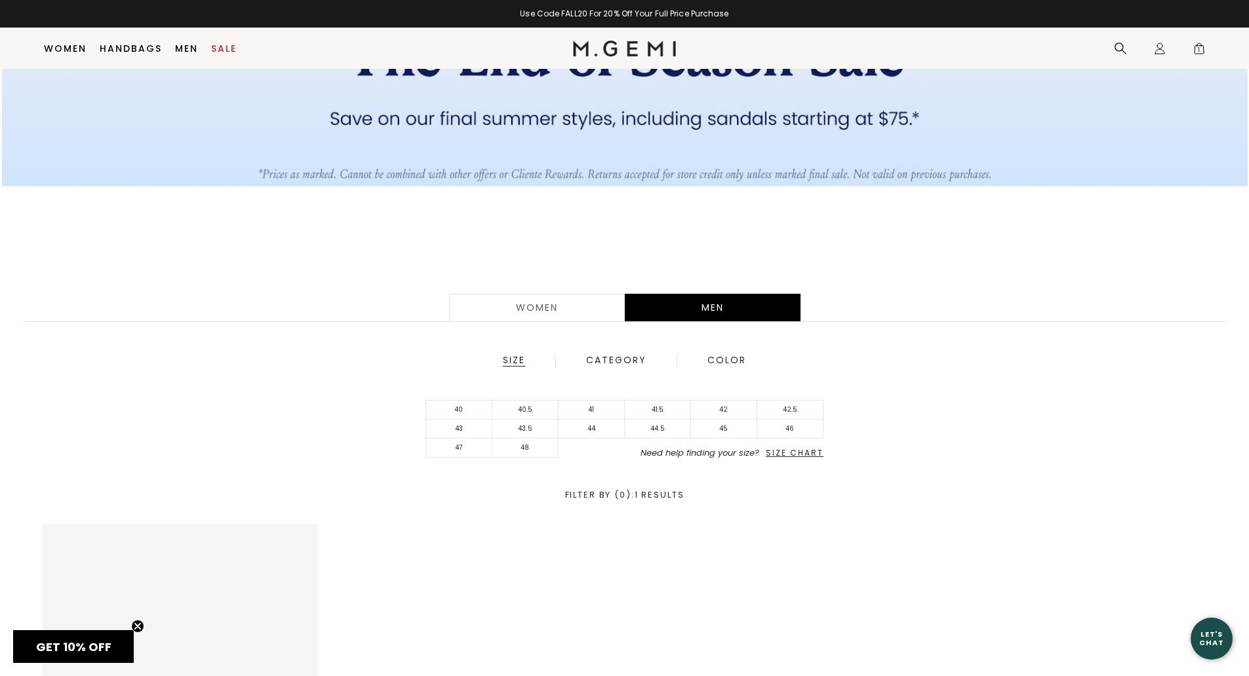
click at [802, 456] on span "Size Chart" at bounding box center [795, 452] width 58 height 11
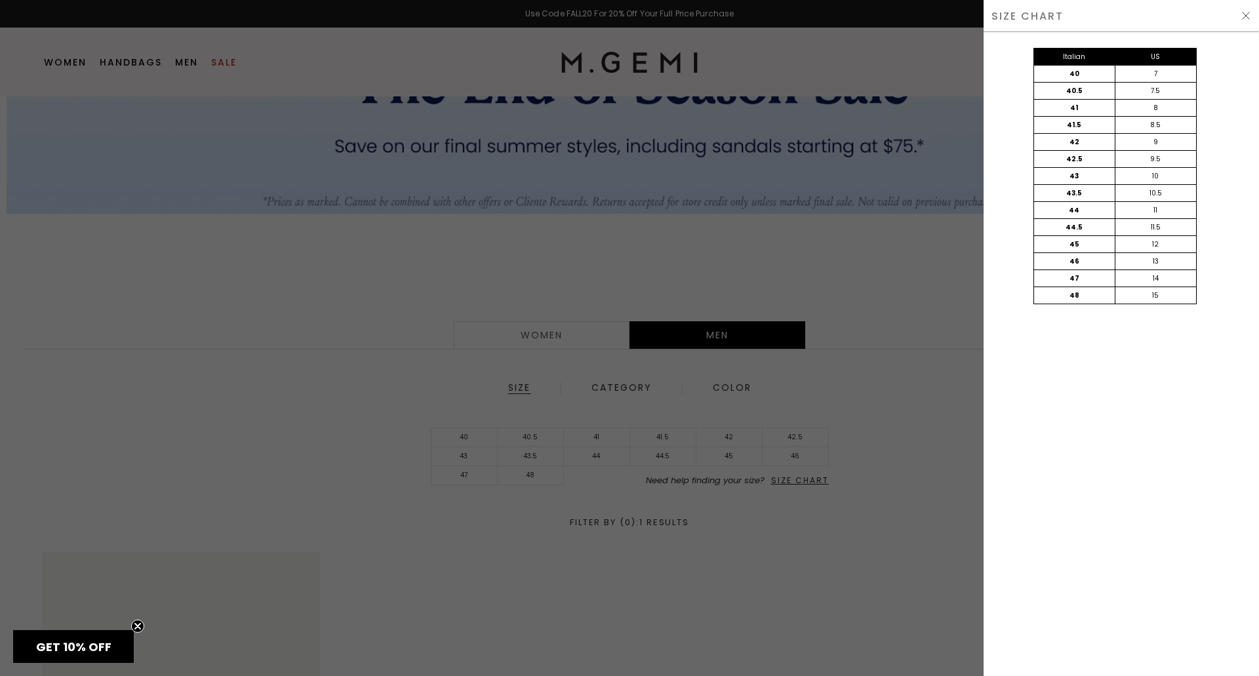
click at [1246, 18] on img at bounding box center [1245, 15] width 10 height 10
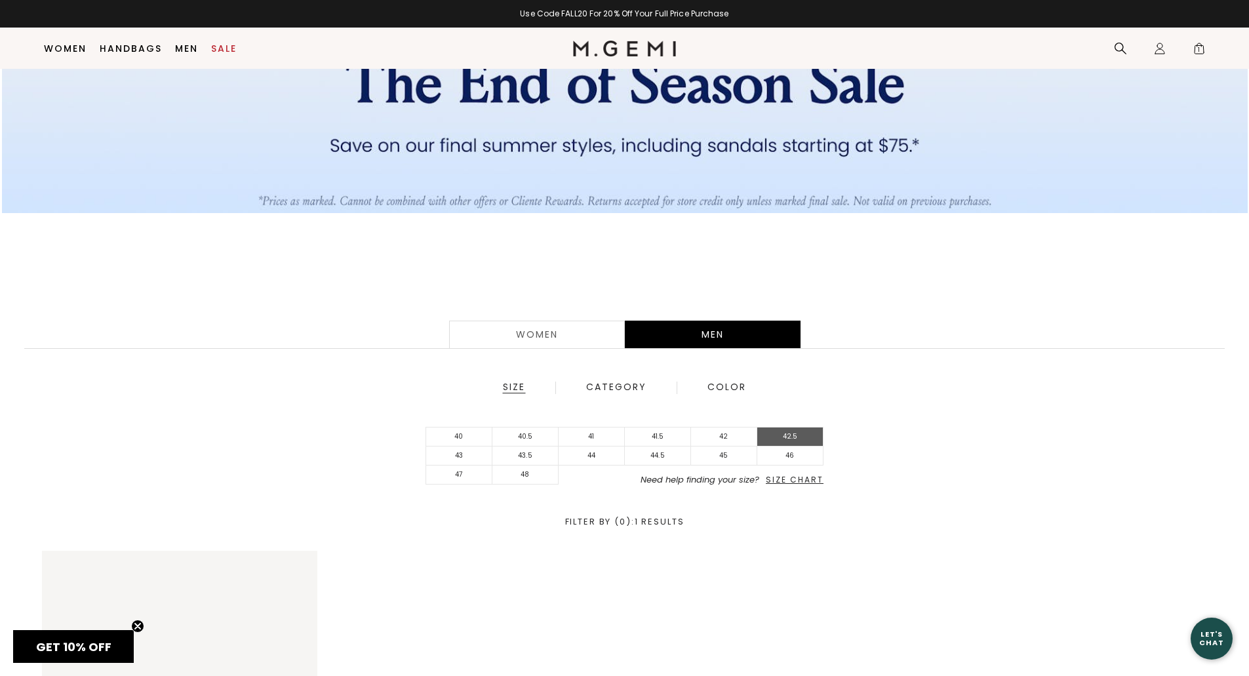
scroll to position [142, 0]
click at [789, 437] on li "42.5" at bounding box center [790, 437] width 66 height 19
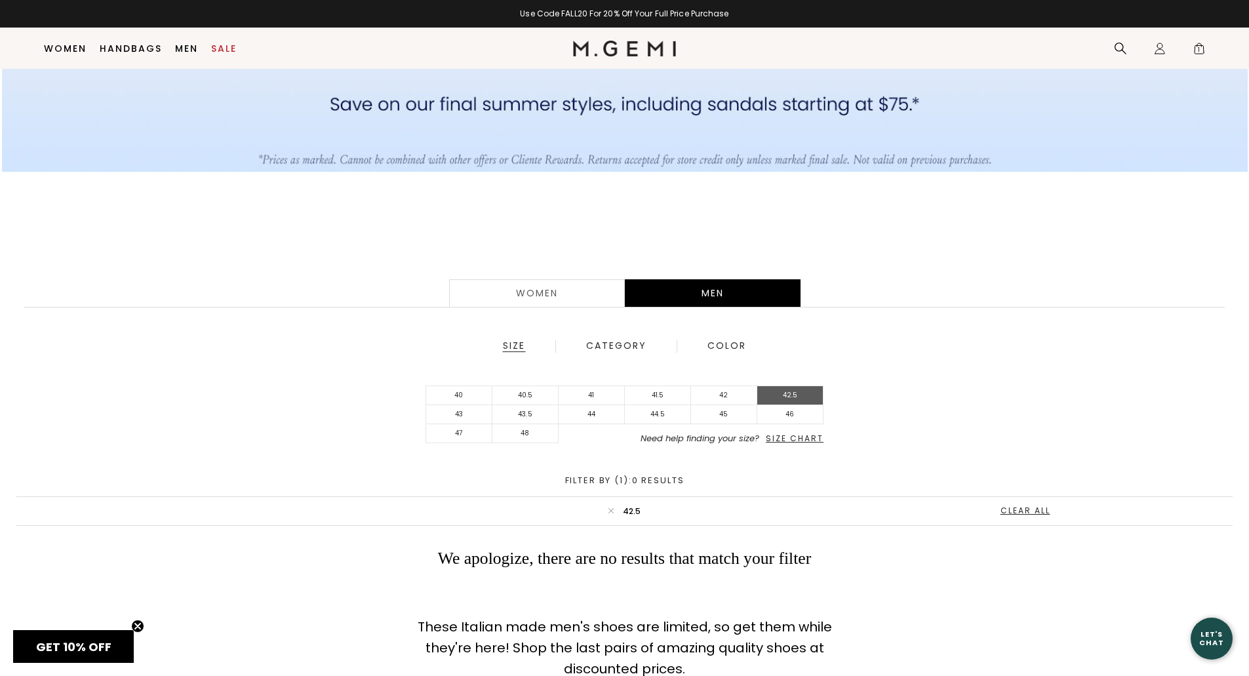
scroll to position [207, 0]
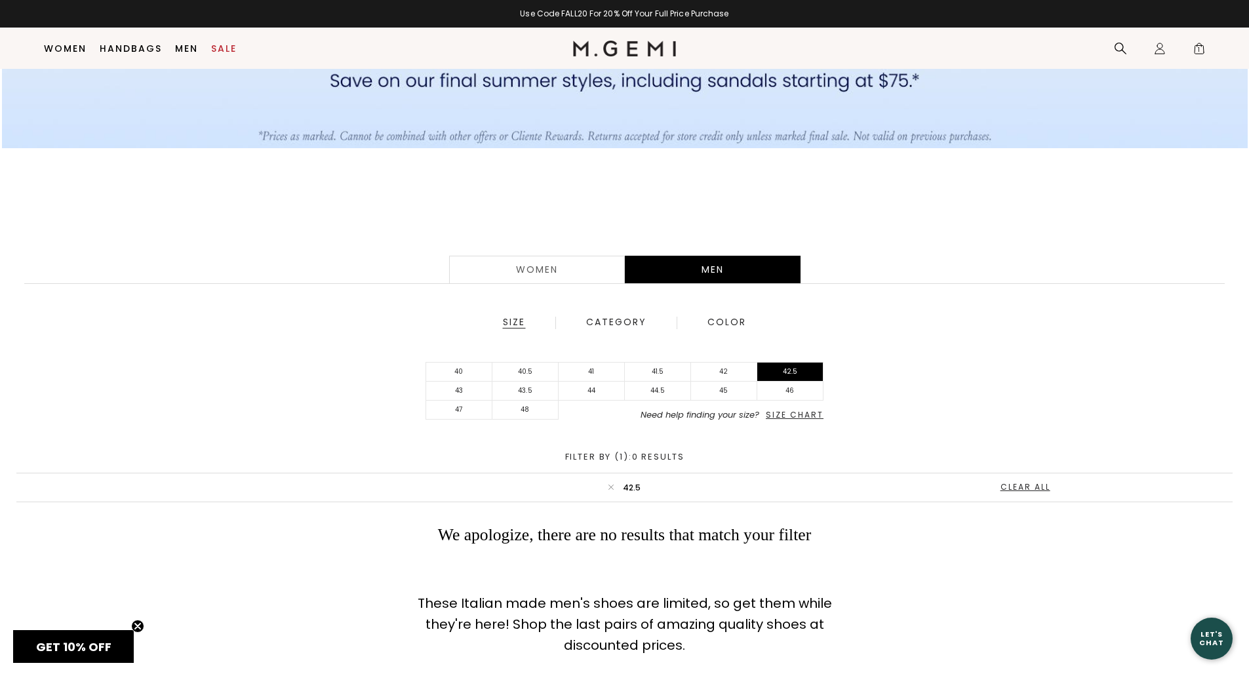
click at [1011, 485] on div "Clear All" at bounding box center [1028, 487] width 56 height 9
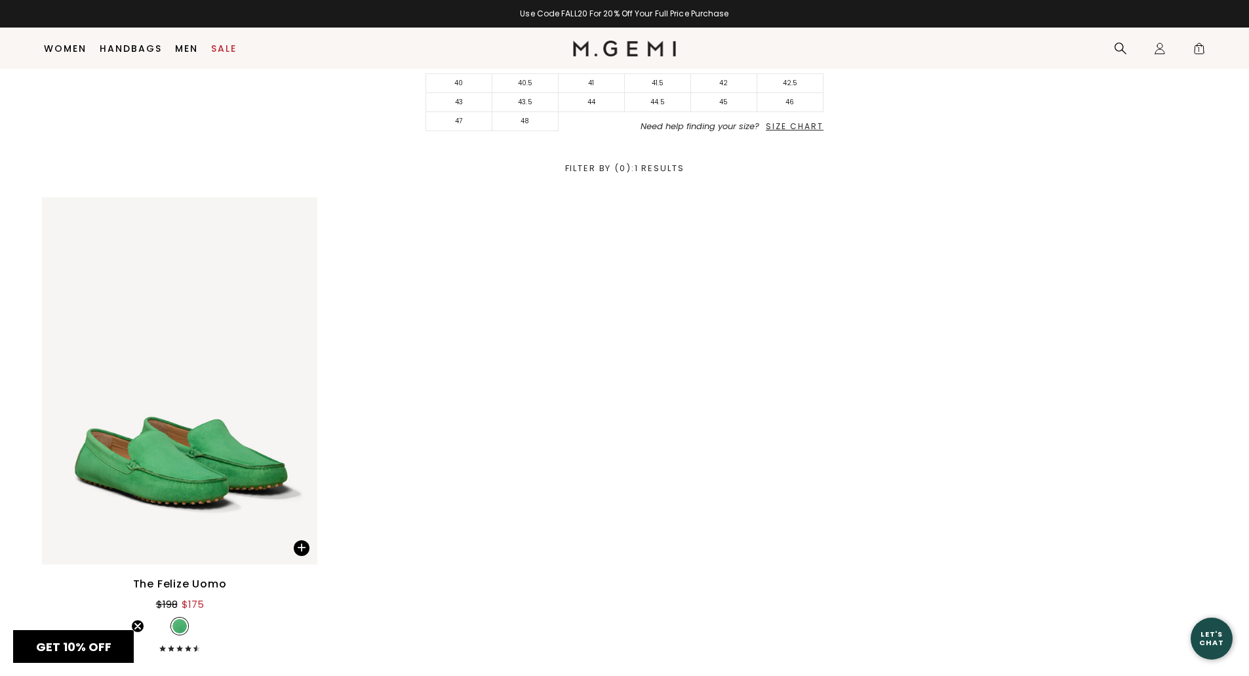
scroll to position [525, 0]
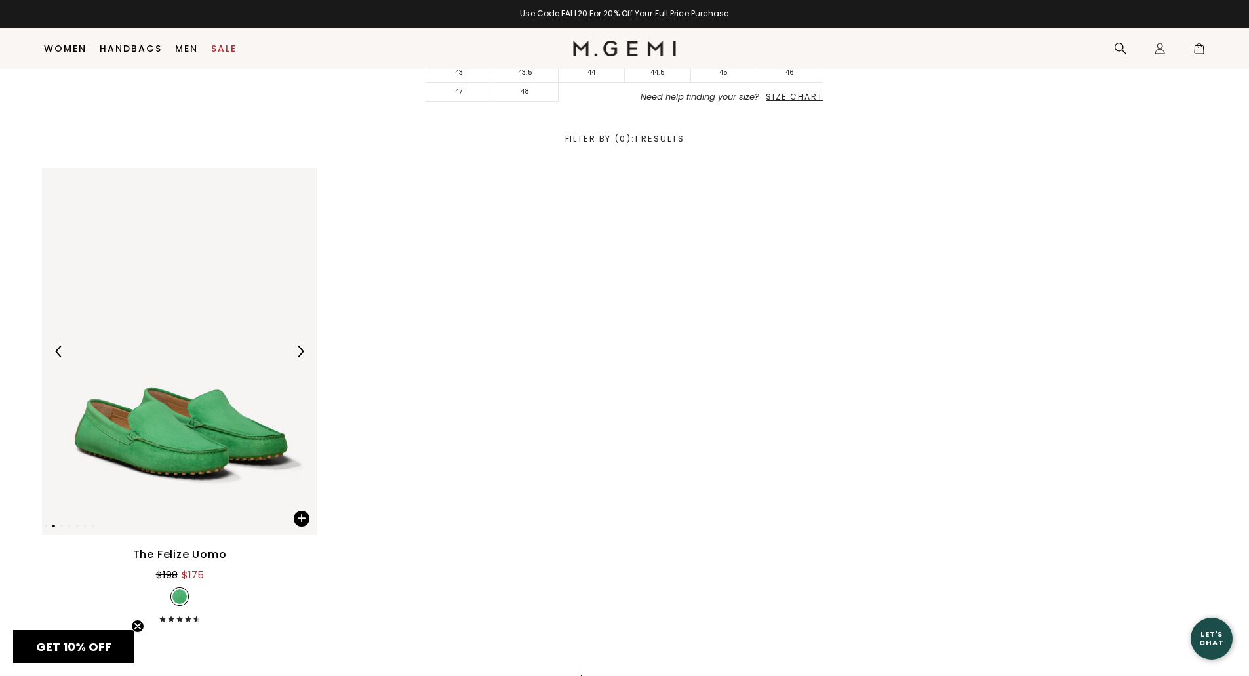
click at [235, 453] on img at bounding box center [179, 351] width 275 height 367
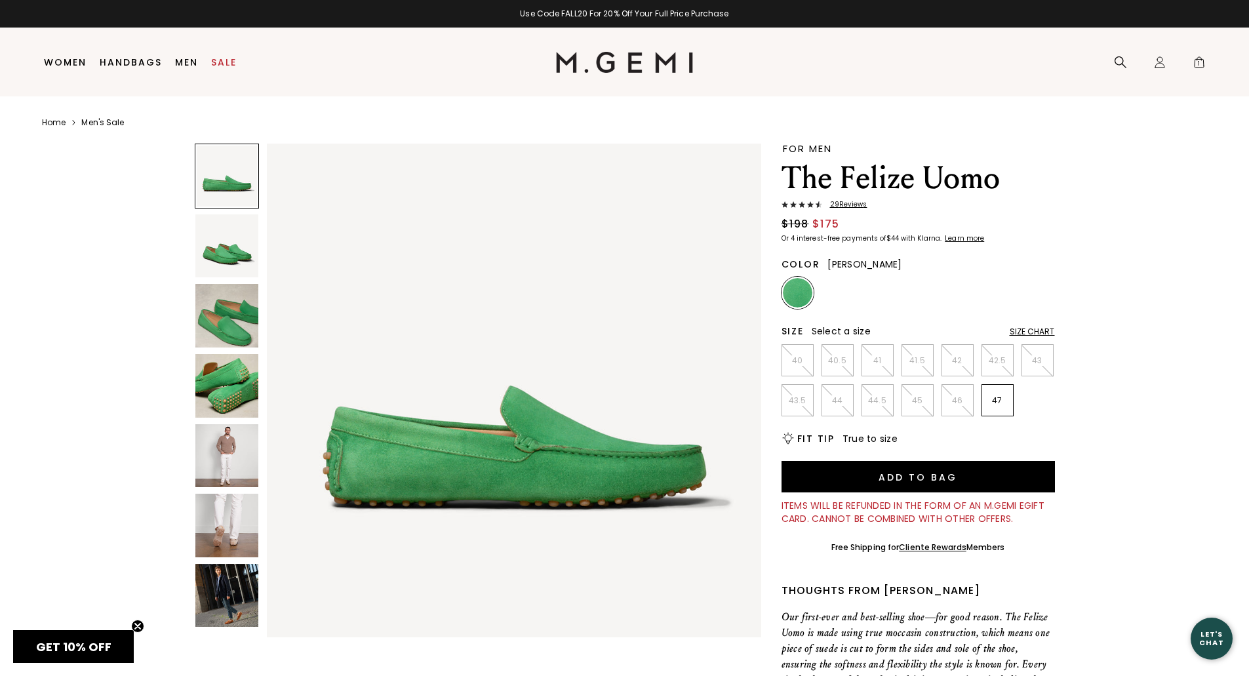
click at [238, 458] on img at bounding box center [227, 456] width 64 height 64
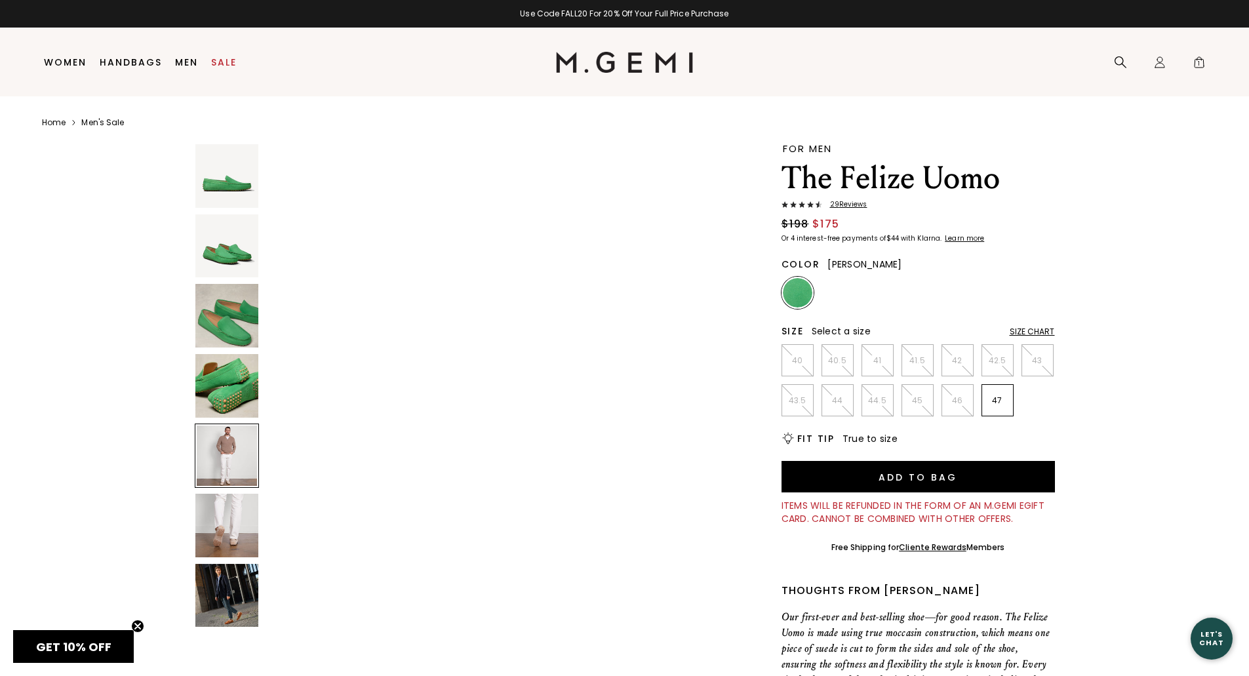
scroll to position [1989, 0]
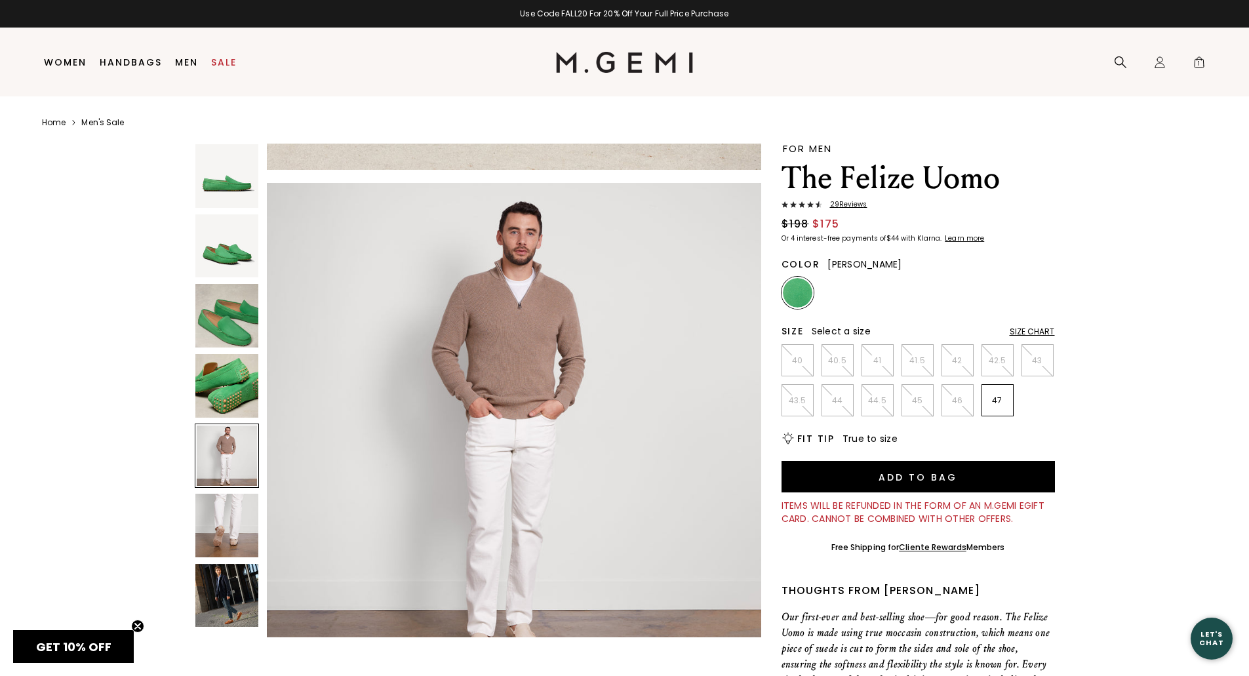
click at [223, 574] on img at bounding box center [227, 596] width 64 height 64
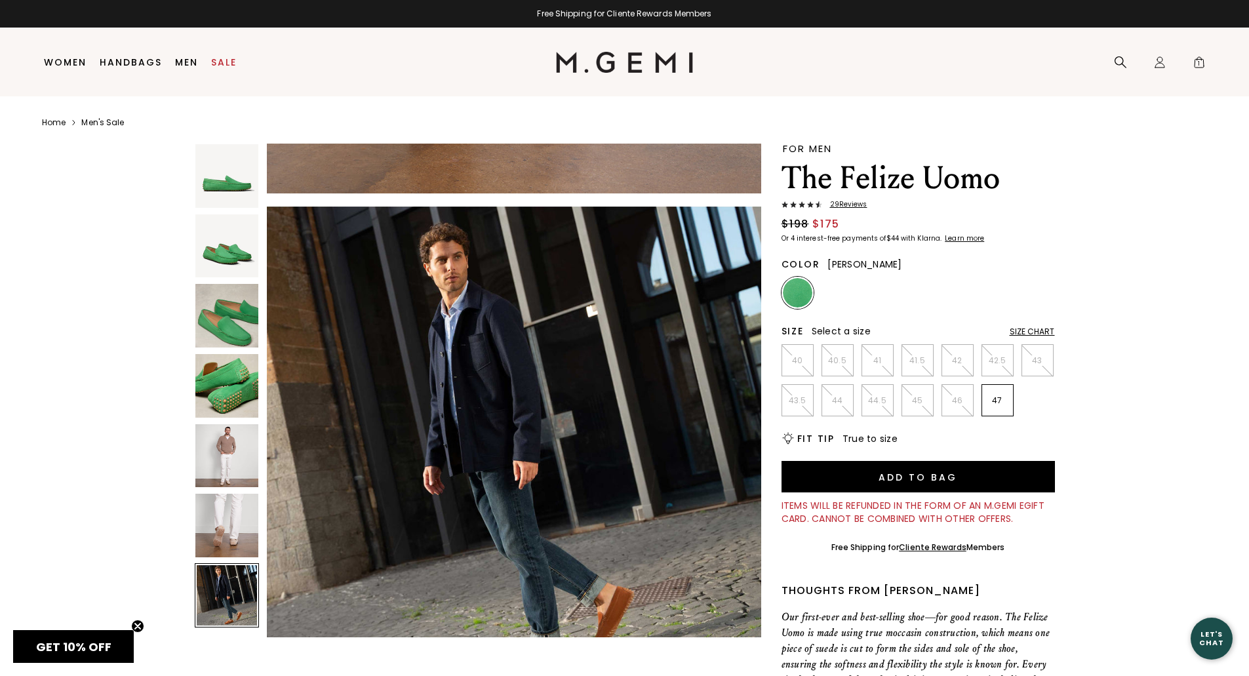
scroll to position [2983, 0]
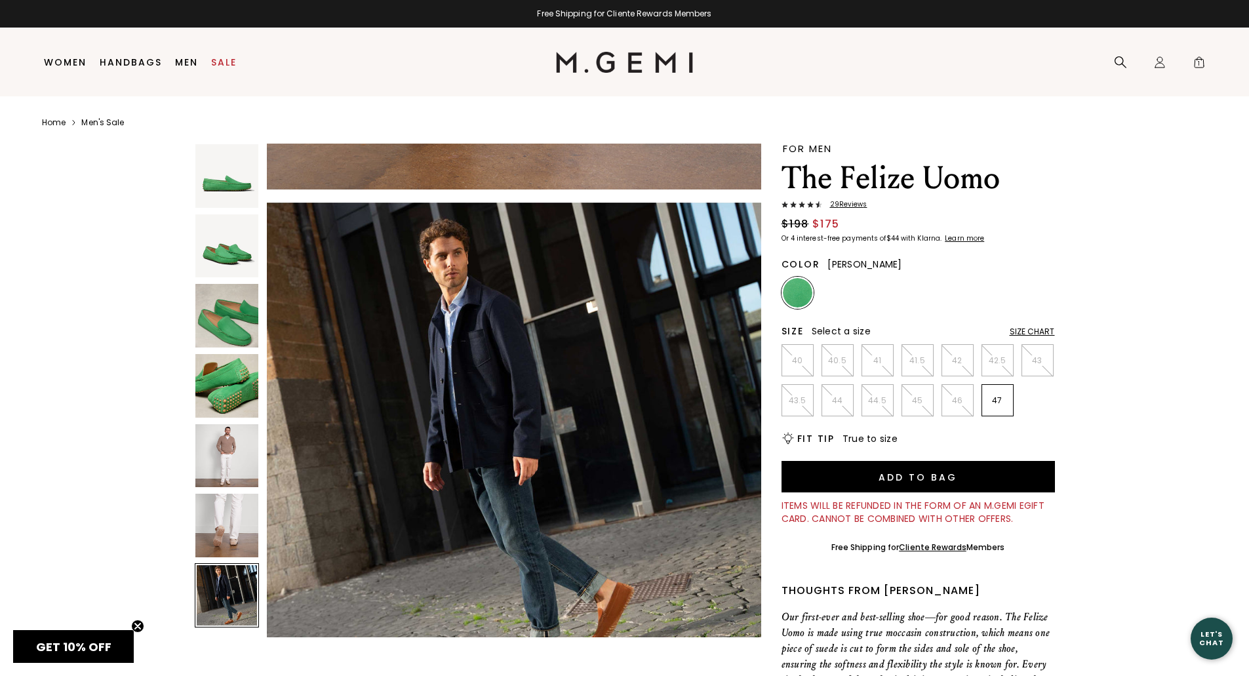
click at [230, 518] on img at bounding box center [227, 526] width 64 height 64
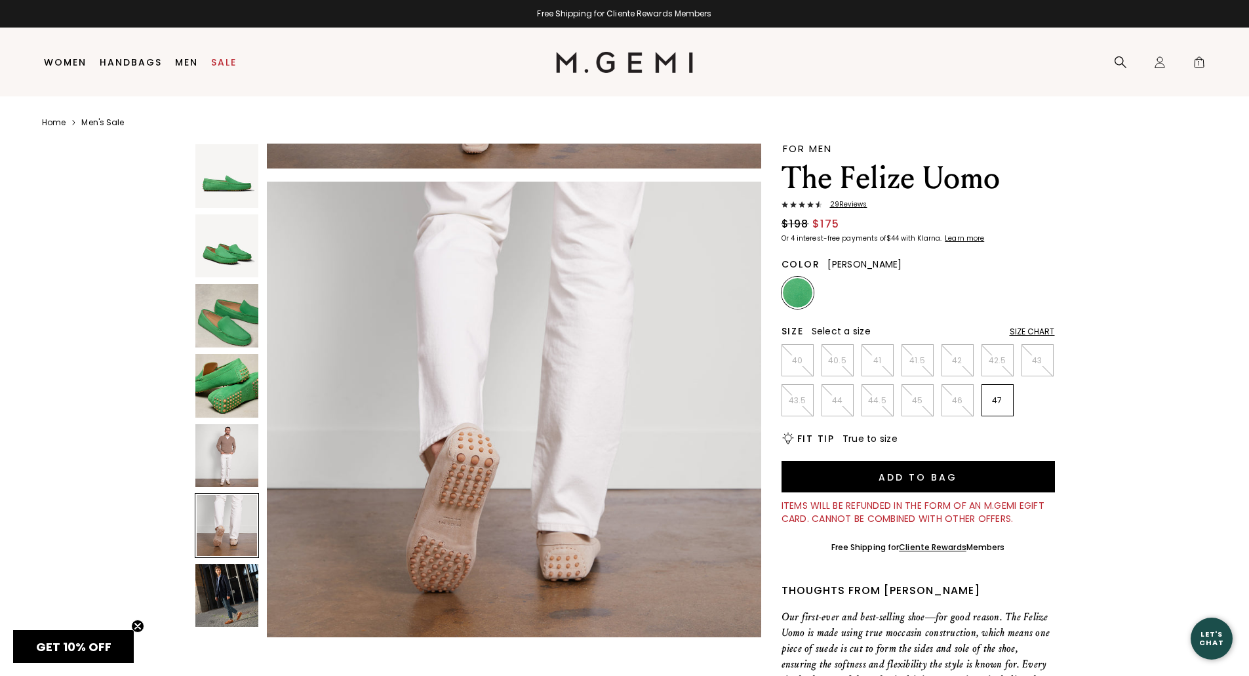
scroll to position [2486, 0]
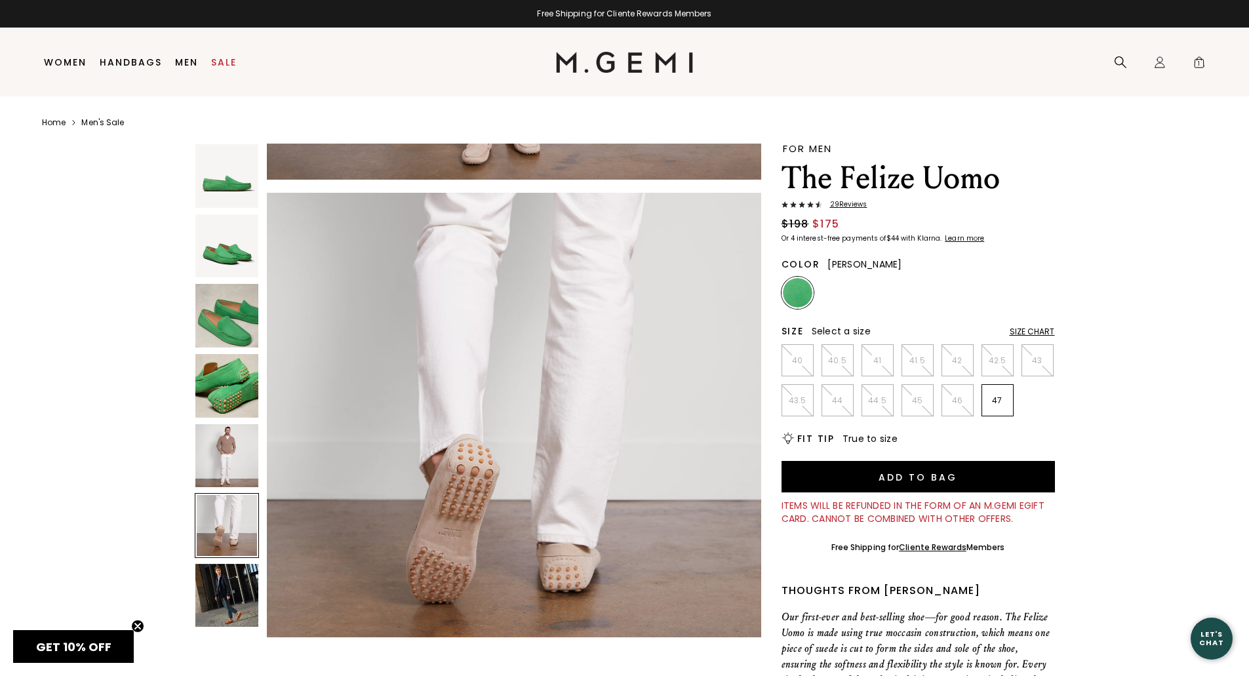
click at [230, 477] on img at bounding box center [227, 456] width 64 height 64
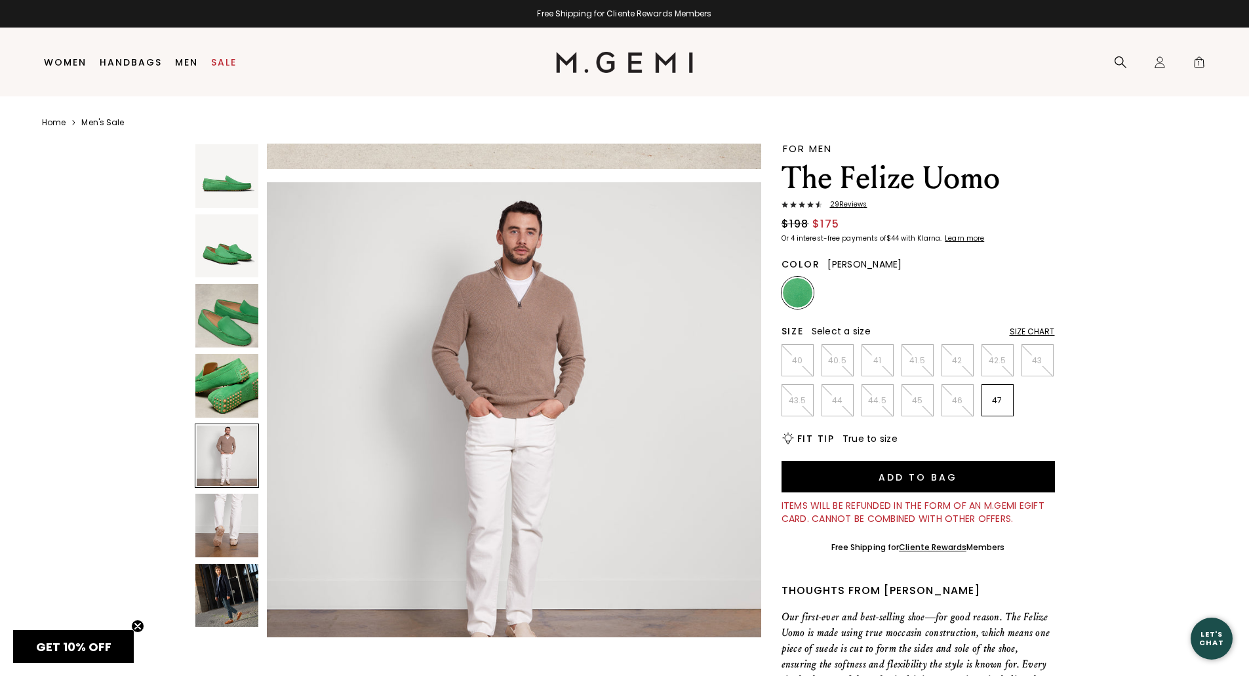
scroll to position [1989, 0]
click at [228, 300] on img at bounding box center [227, 316] width 64 height 64
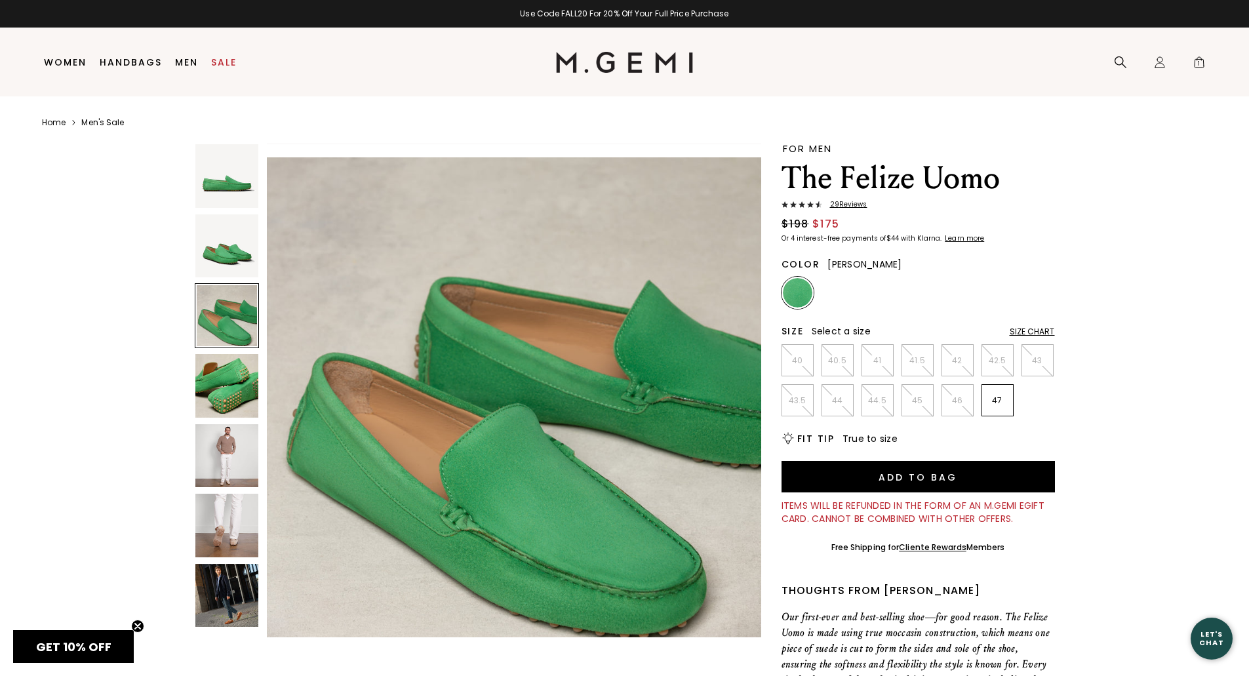
scroll to position [995, 0]
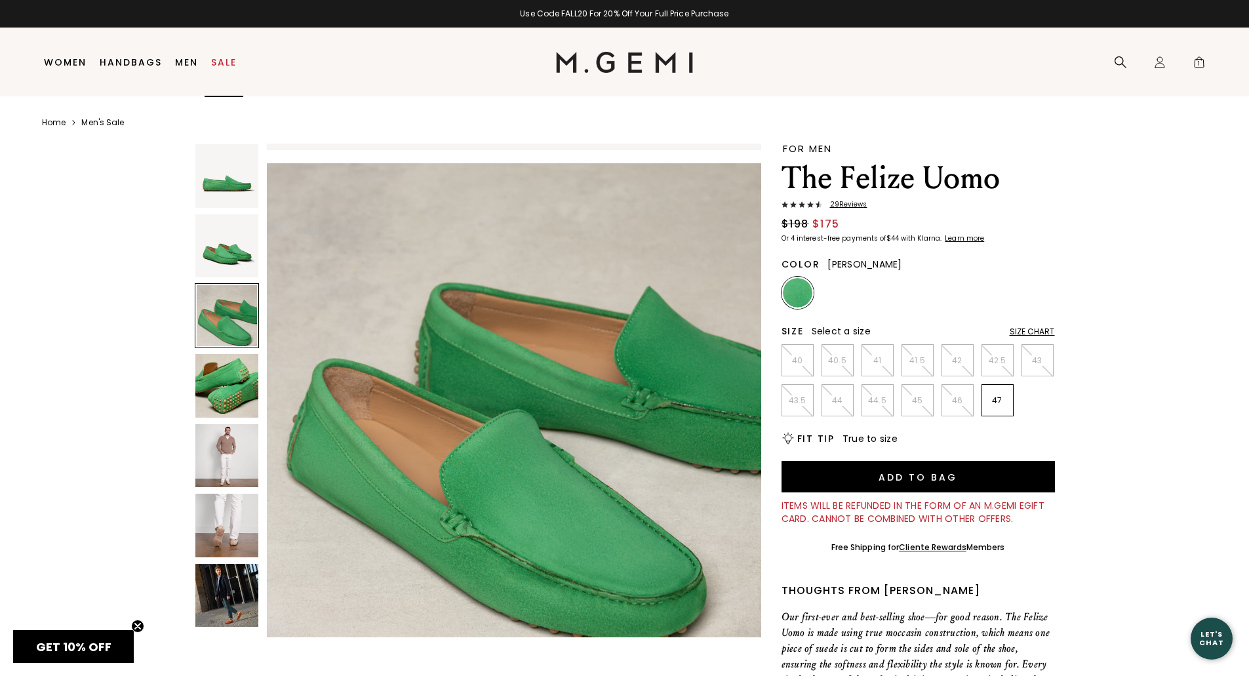
click at [216, 60] on link "Sale" at bounding box center [224, 62] width 26 height 10
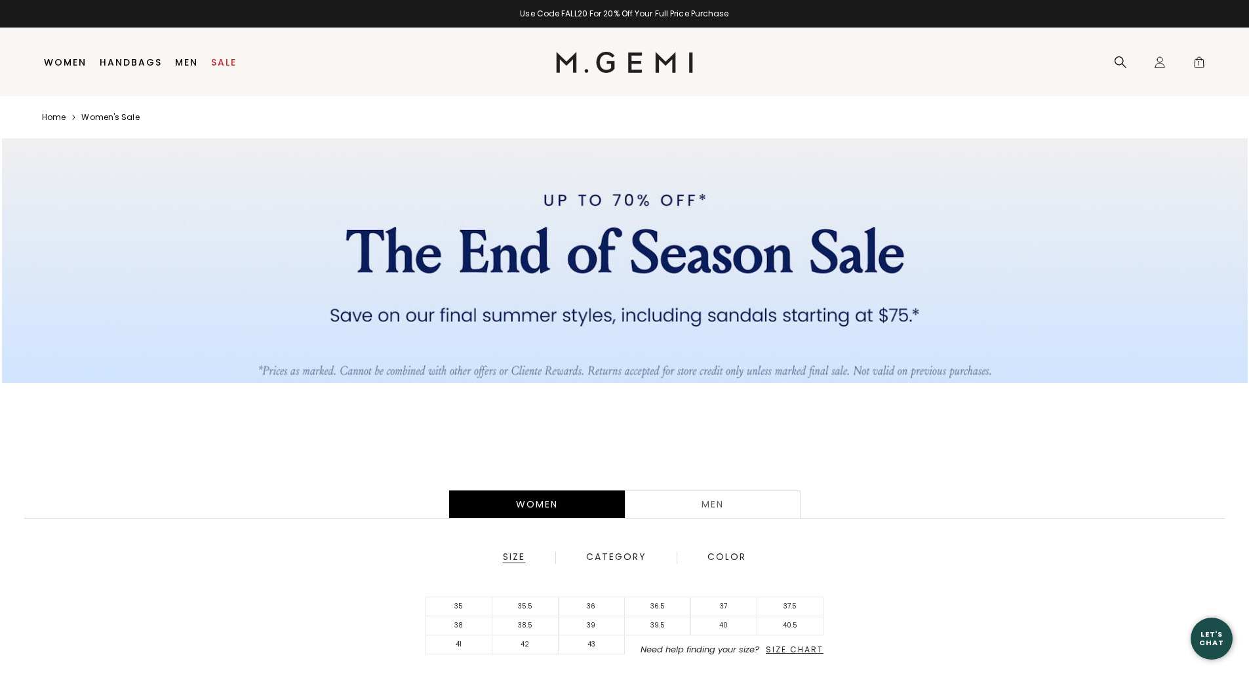
click at [544, 496] on div "Women" at bounding box center [537, 504] width 176 height 28
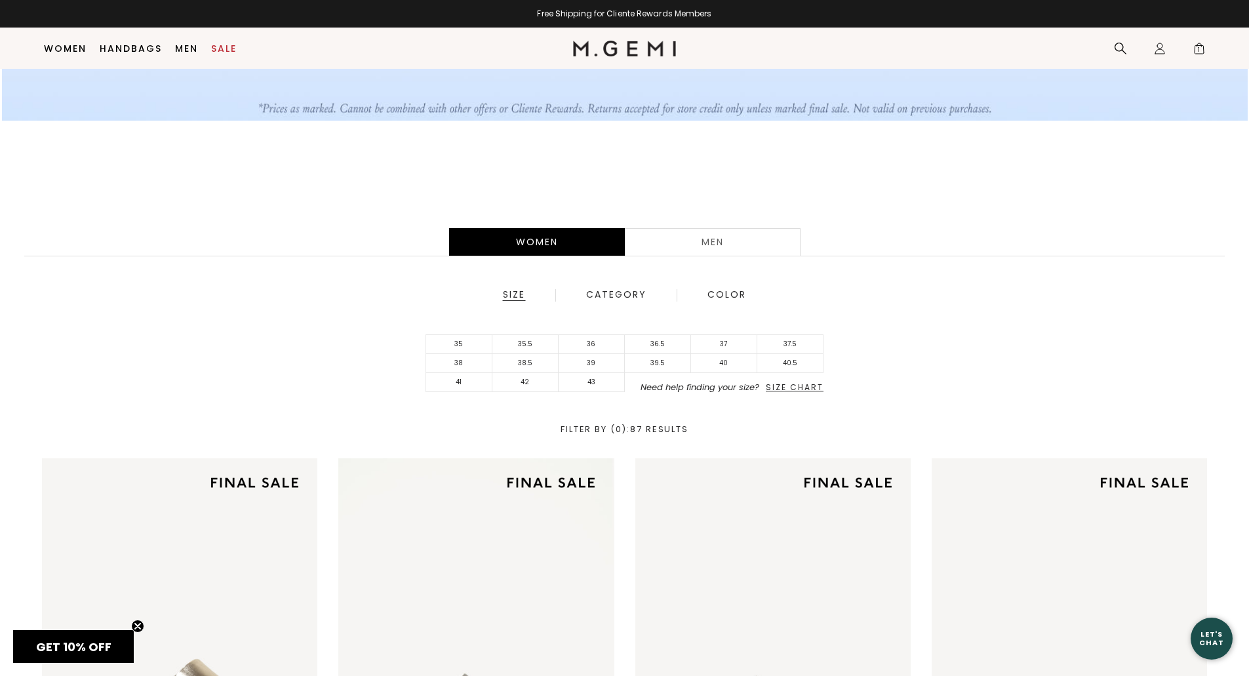
scroll to position [38, 0]
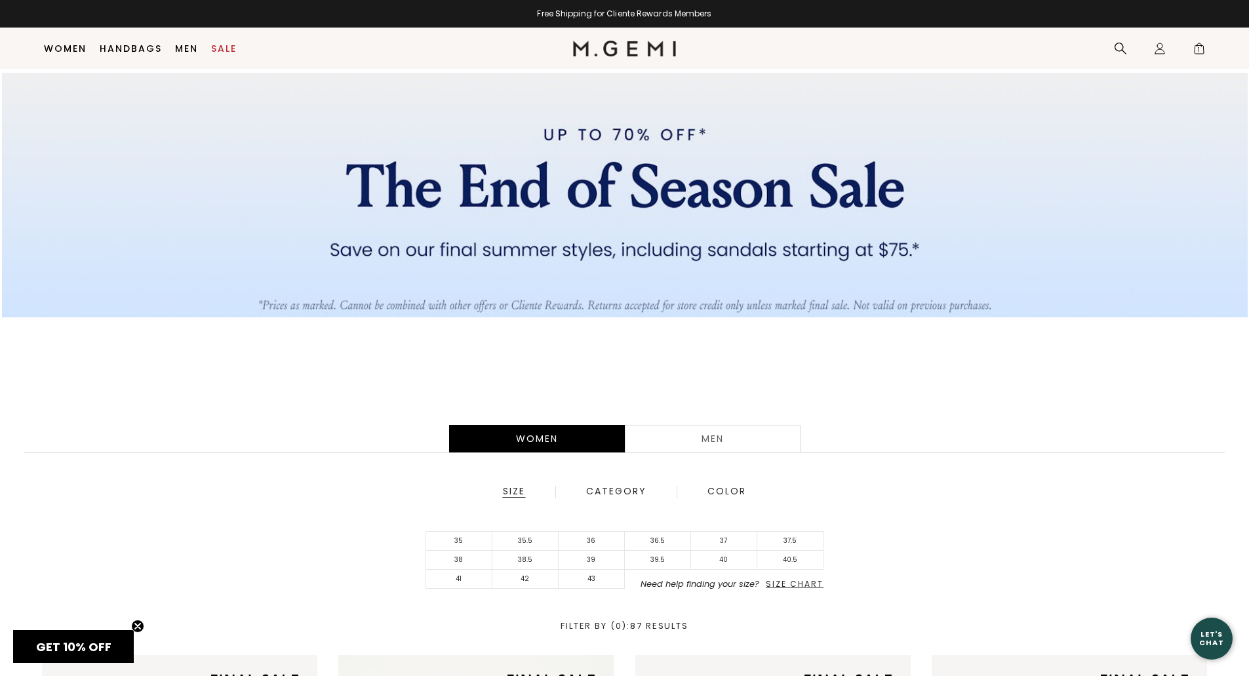
click at [714, 435] on div "Men" at bounding box center [713, 439] width 176 height 28
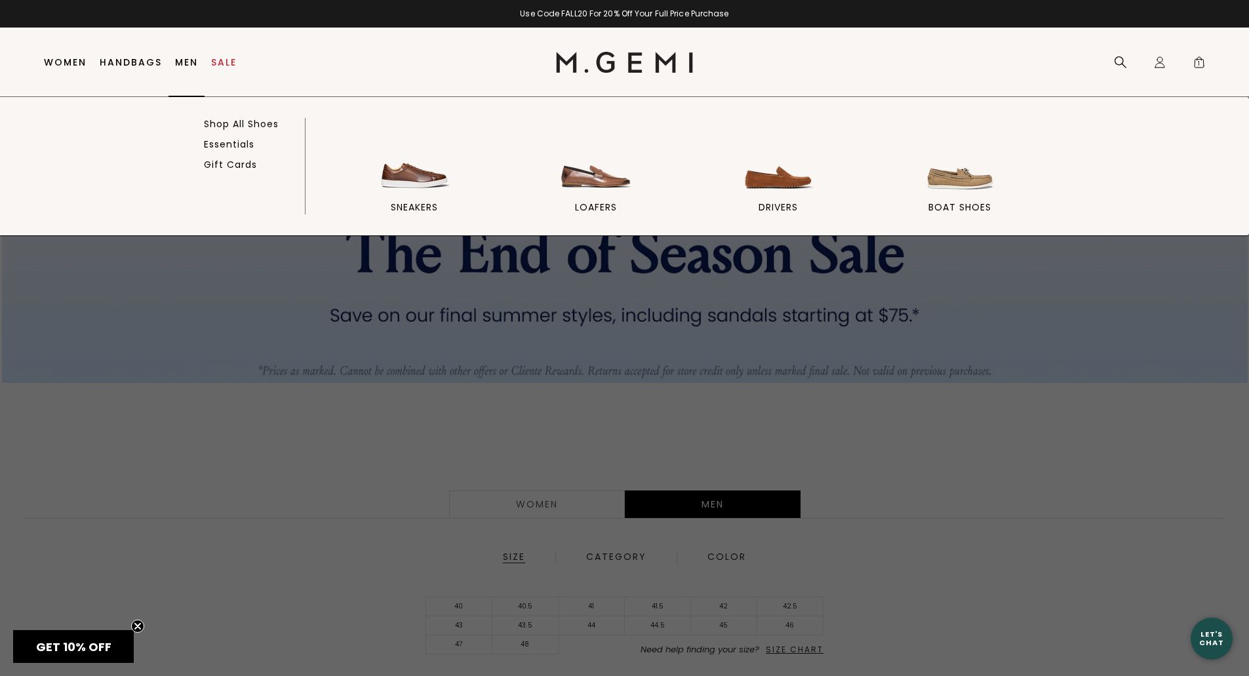
click at [182, 59] on link "Men" at bounding box center [186, 62] width 23 height 10
